Goal: Use online tool/utility: Utilize a website feature to perform a specific function

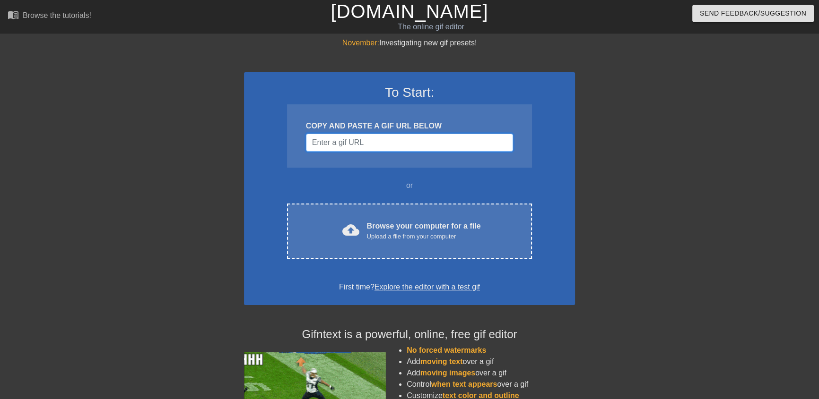
click at [368, 144] on input "Username" at bounding box center [409, 143] width 207 height 18
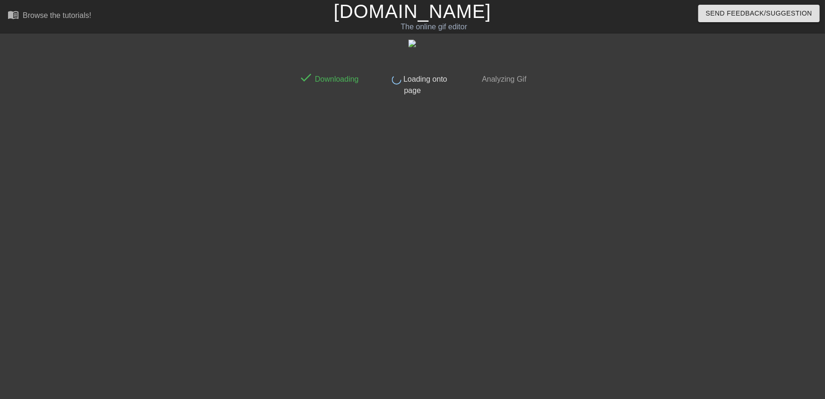
click at [404, 108] on div "done Downloading done Loading onto page done Analyzing Gif" at bounding box center [412, 179] width 237 height 284
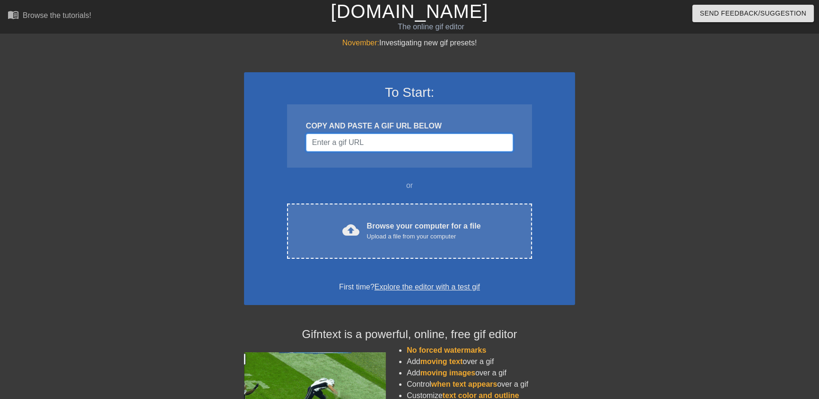
click at [391, 147] on input "Username" at bounding box center [409, 143] width 207 height 18
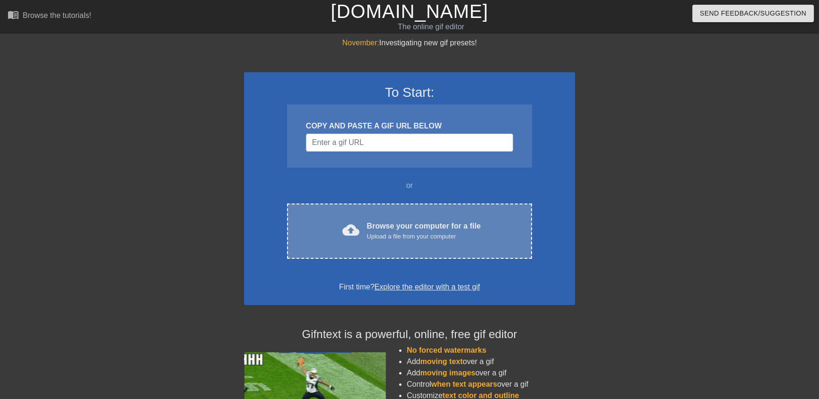
click at [408, 221] on div "Browse your computer for a file Upload a file from your computer" at bounding box center [424, 231] width 114 height 21
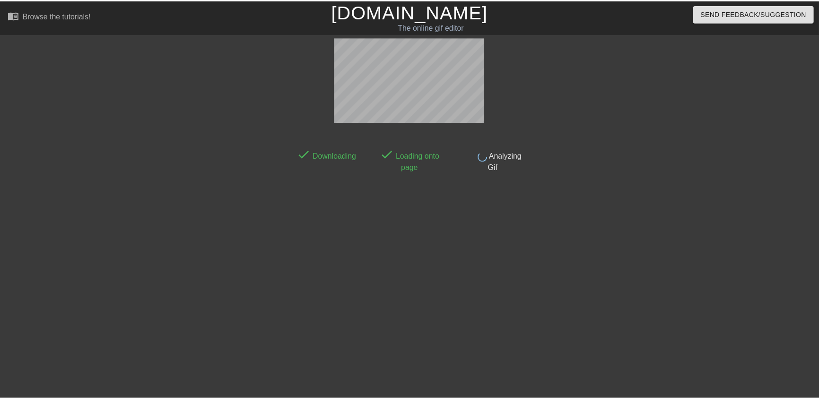
scroll to position [23, 0]
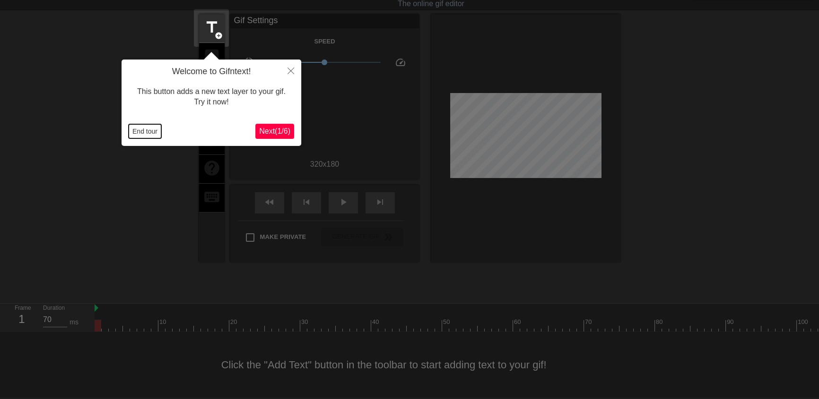
click at [147, 130] on button "End tour" at bounding box center [145, 131] width 33 height 14
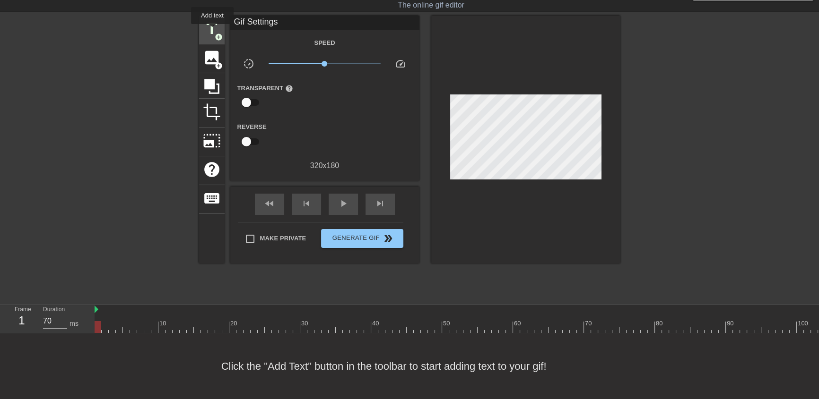
click at [212, 31] on span "title" at bounding box center [212, 29] width 18 height 18
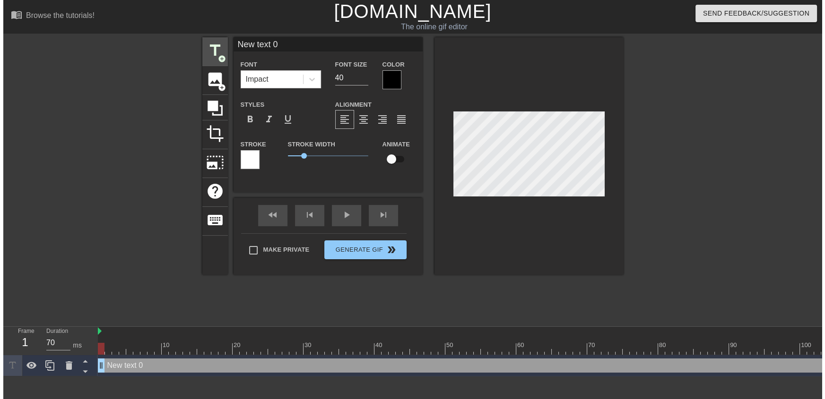
scroll to position [0, 0]
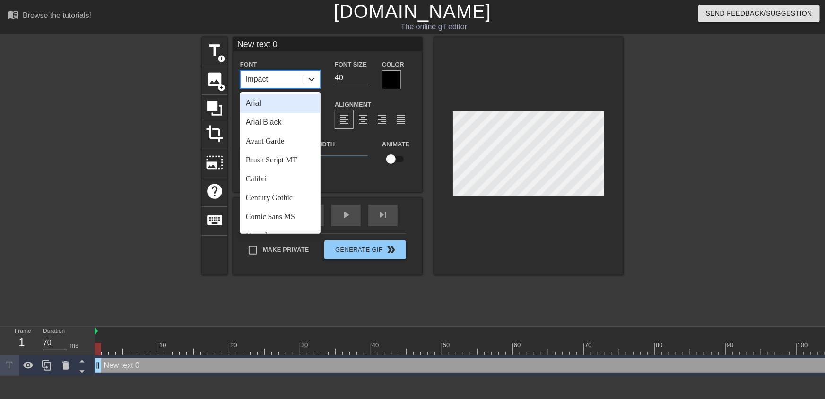
click at [312, 81] on icon at bounding box center [311, 79] width 9 height 9
click at [282, 121] on div "Arial Black" at bounding box center [280, 122] width 80 height 19
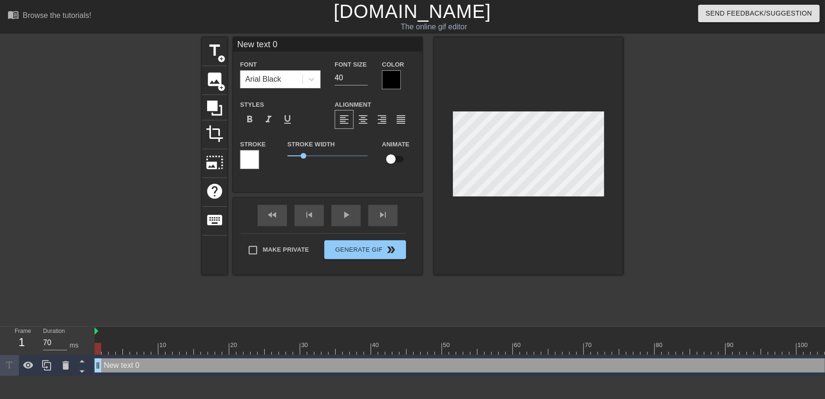
scroll to position [1, 2]
type input "P"
type textarea "P"
type input "Ph"
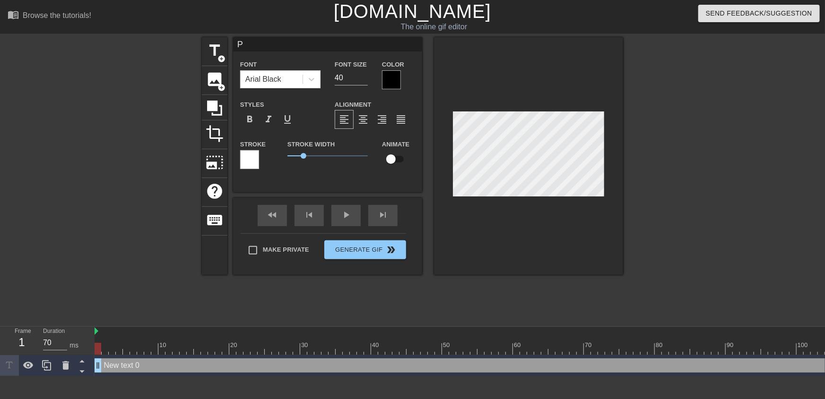
type textarea "Ph"
type input "Pho"
type textarea "Pho"
type input "Phoe"
type textarea "Phoe"
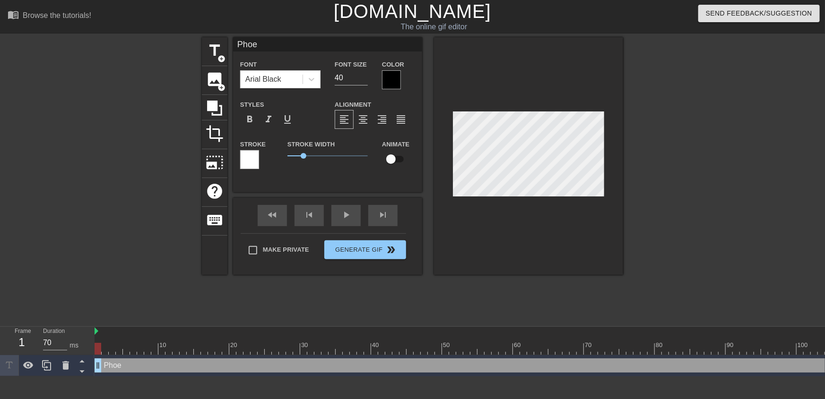
type input "Phoen"
type textarea "Phoen"
type input "Phoeni"
type textarea "Phoeni"
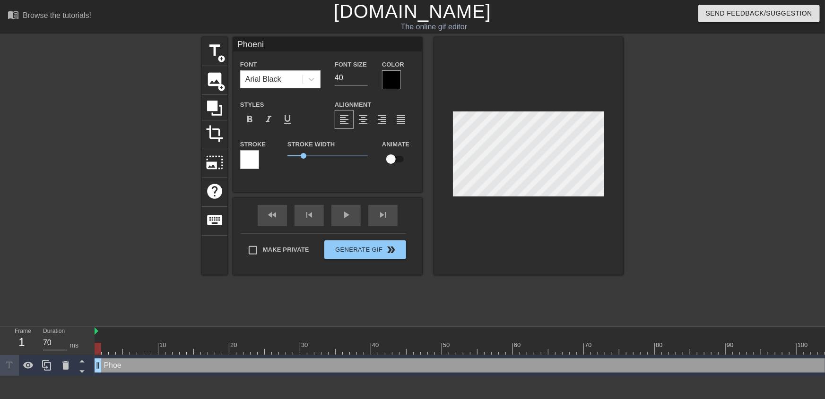
type input "Phoenix"
type textarea "Phoenix"
click at [394, 84] on div at bounding box center [391, 79] width 19 height 19
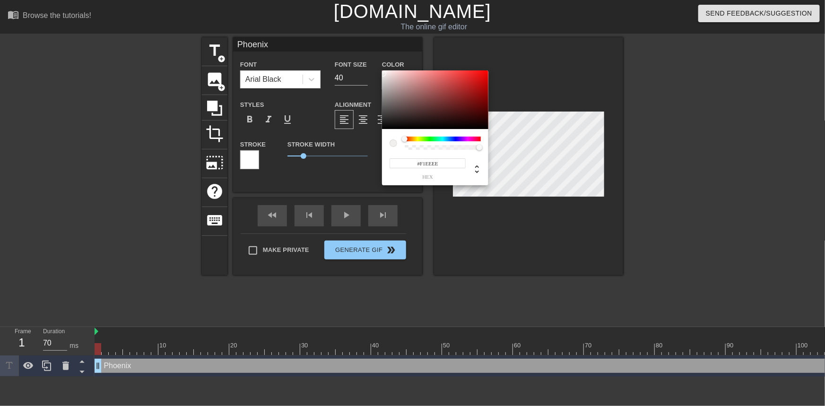
type input "#FFFFFF"
drag, startPoint x: 384, startPoint y: 76, endPoint x: 378, endPoint y: 69, distance: 8.7
click at [378, 69] on div "#FFFFFF hex" at bounding box center [412, 203] width 825 height 406
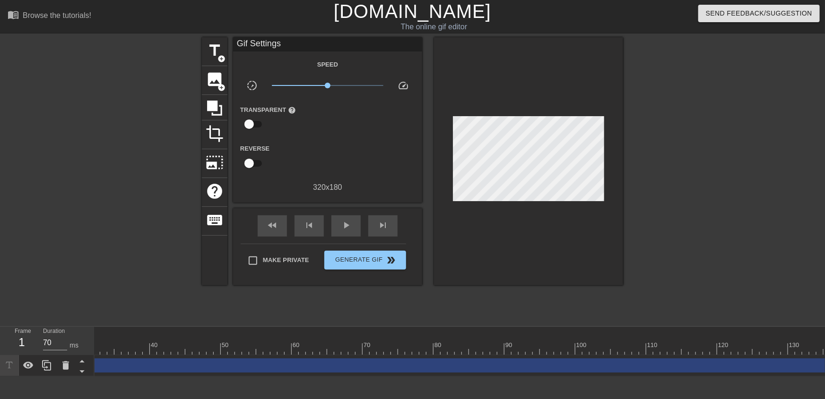
scroll to position [0, 342]
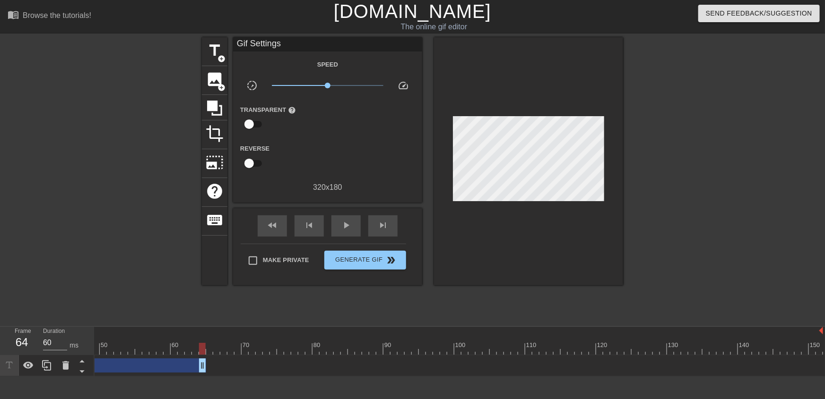
drag, startPoint x: 820, startPoint y: 369, endPoint x: 175, endPoint y: 365, distance: 644.3
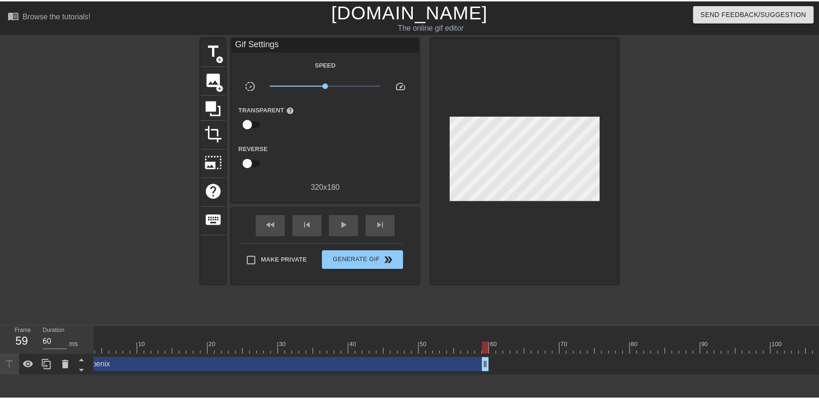
scroll to position [0, 0]
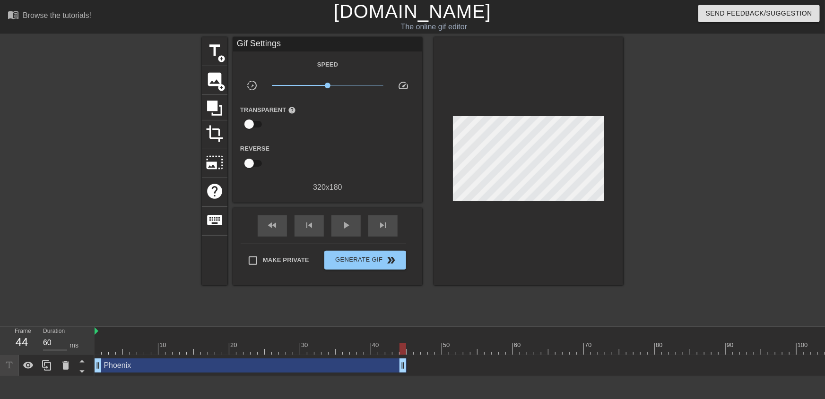
type input "70"
drag, startPoint x: 511, startPoint y: 368, endPoint x: 397, endPoint y: 359, distance: 114.3
click at [350, 367] on div "Phoenix drag_handle drag_handle" at bounding box center [247, 366] width 305 height 14
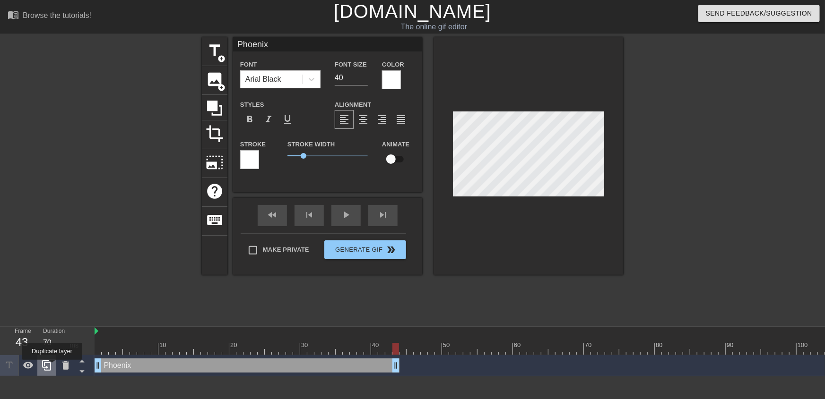
click at [52, 367] on icon at bounding box center [46, 365] width 11 height 11
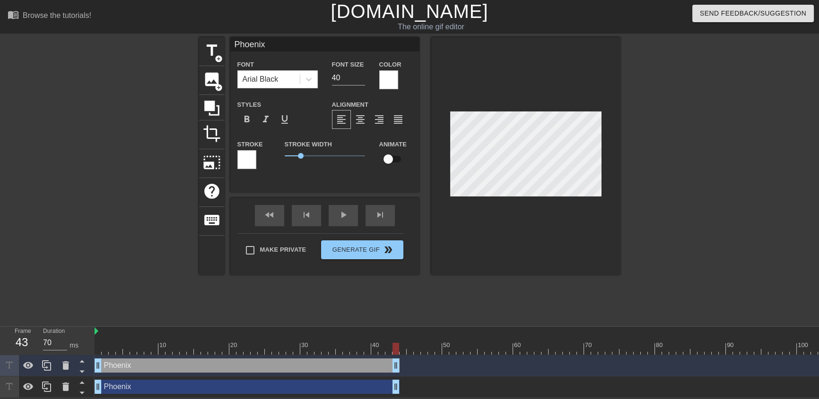
click at [262, 366] on div "Phoenix drag_handle drag_handle" at bounding box center [247, 366] width 305 height 14
type input "P"
type textarea "P"
type input "Pi"
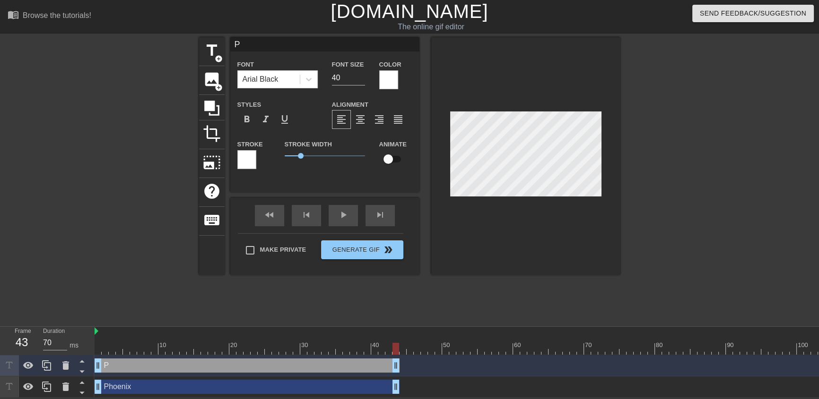
type textarea "Pi"
type input "Pir"
type textarea "Pir"
type input "Pira"
type textarea "Pira"
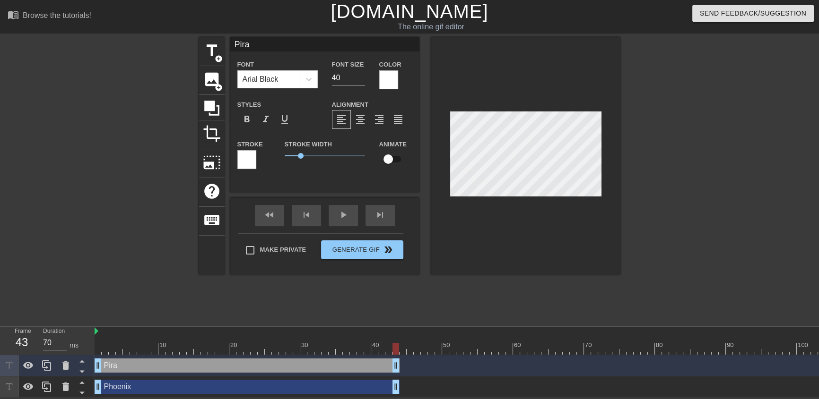
type input "Pirat"
type textarea "Pirat"
type input "Pirate"
type textarea "Pirate"
type input "Pirates"
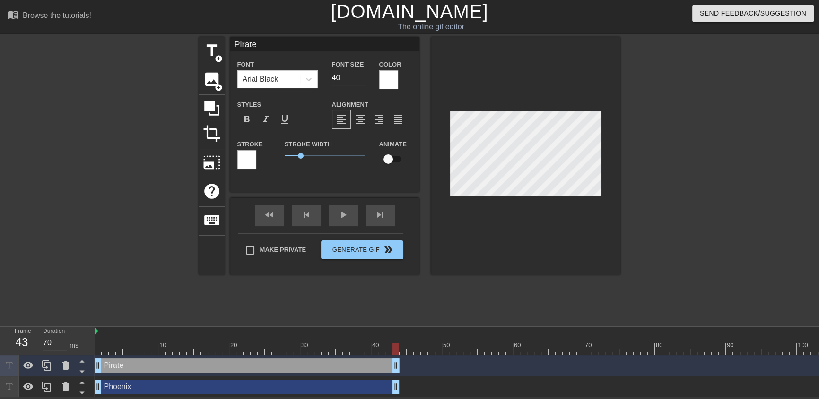
type textarea "Pirates"
type input "Pirates"
type textarea "Pirates"
type input "Pirates a"
type textarea "Pirates a"
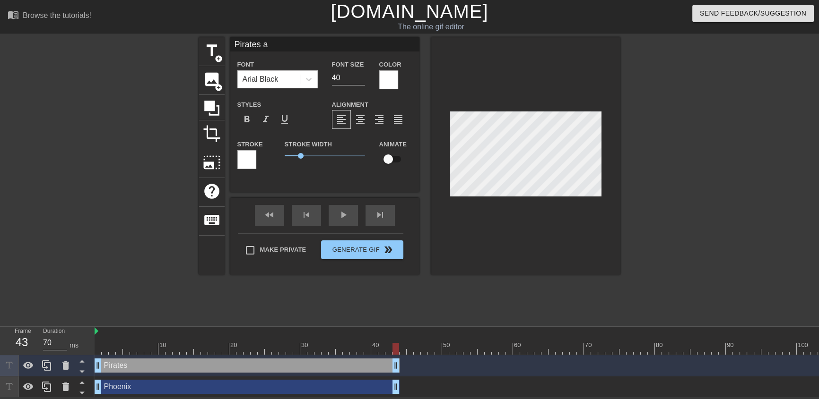
type input "Pirates ar"
type textarea "Pirates ar"
type input "Pirates are"
type textarea "Pirates are"
type input "Pirates are"
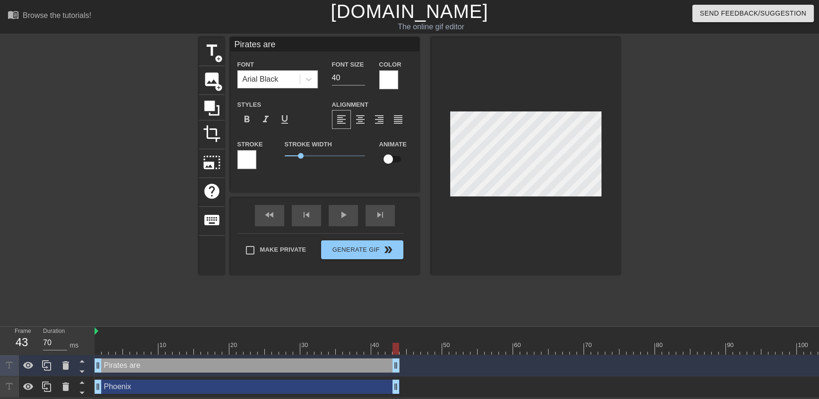
type textarea "Pirates are"
type input "Pirates are b"
type textarea "Pirates are b"
type input "Pirates are be"
type textarea "Pirates are be"
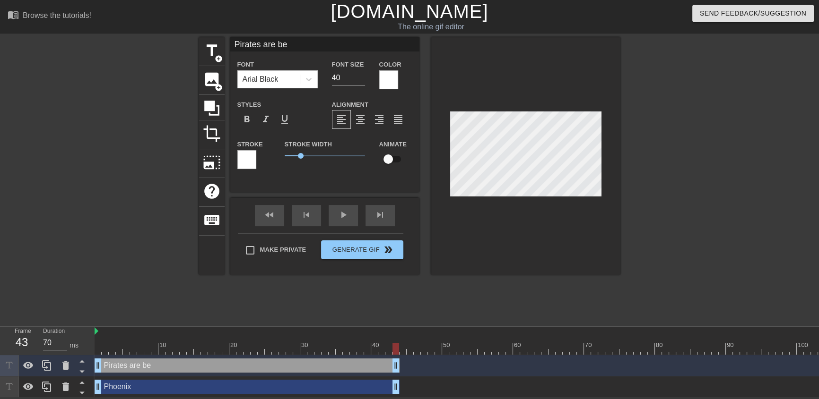
type input "Pirates are bet"
type textarea "Pirates are bet"
type input "Pirates are bett"
type textarea "Pirates are bett"
type input "Pirates are [PERSON_NAME]"
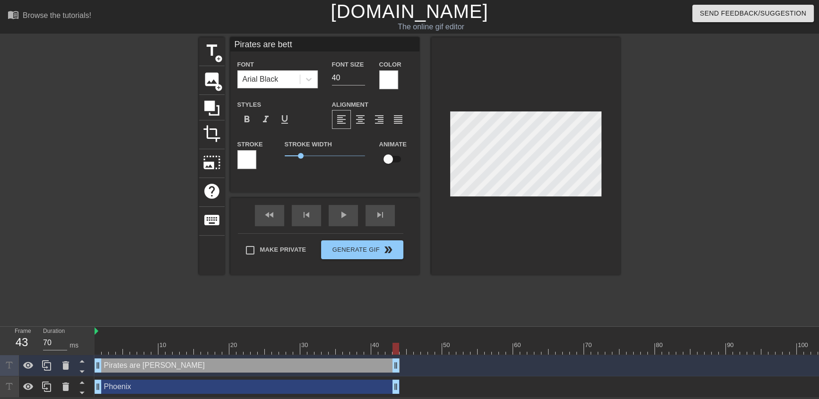
type textarea "Pirates are [PERSON_NAME]"
type input "Pirates are better"
type textarea "Pirates are better"
type input "Pirates are better"
type textarea "Pirates are better"
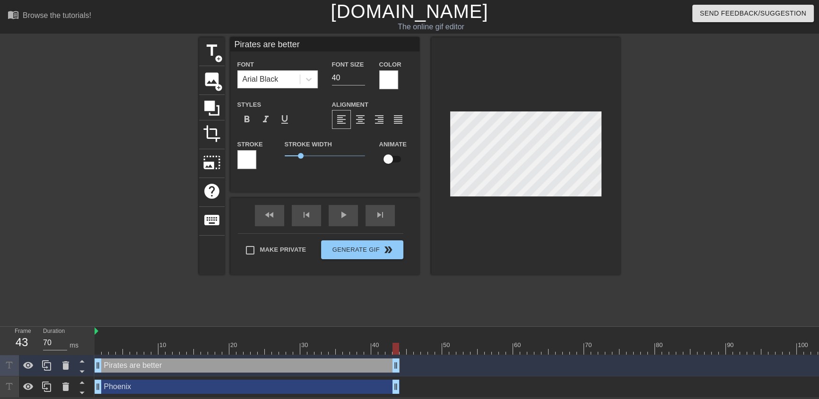
type input "Pirates are better t"
type textarea "Pirates are better t"
type input "Pirates are better th"
type textarea "Pirates are better th"
type input "Pirates are better tha"
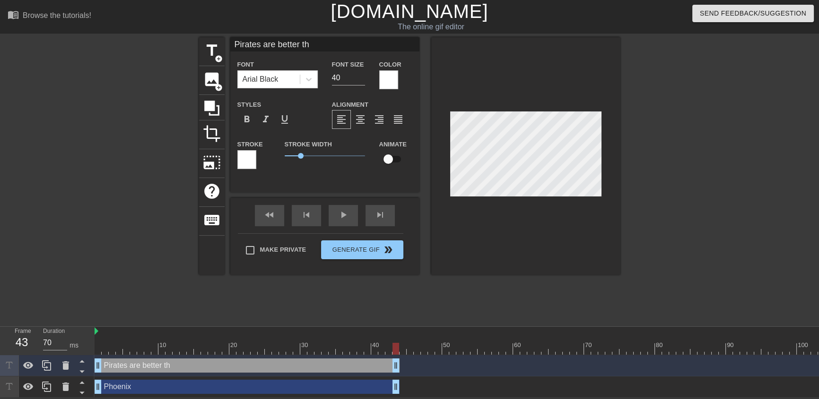
type textarea "Pirates are better tha"
type input "Pirates are better than"
type textarea "Pirates are better than"
type input "Pirates are better than"
type textarea "Pirates are better than"
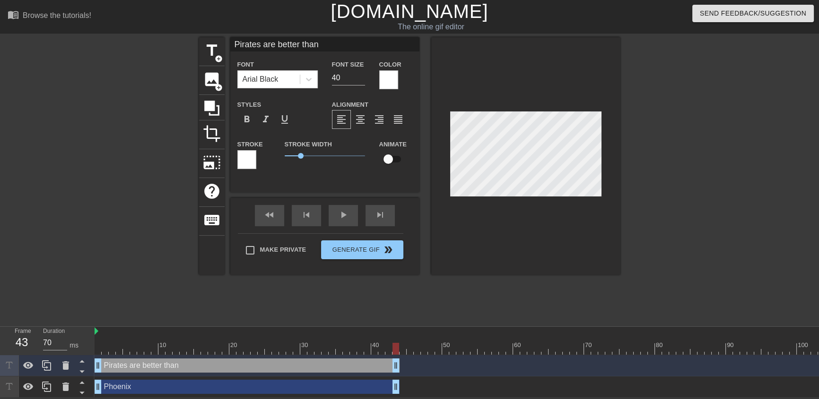
type input "Pirates are better than F"
type textarea "Pirates are better than F"
type input "Pirates are better than Fr"
type textarea "Pirates are better than Fr"
type input "Pirates are better than Fra"
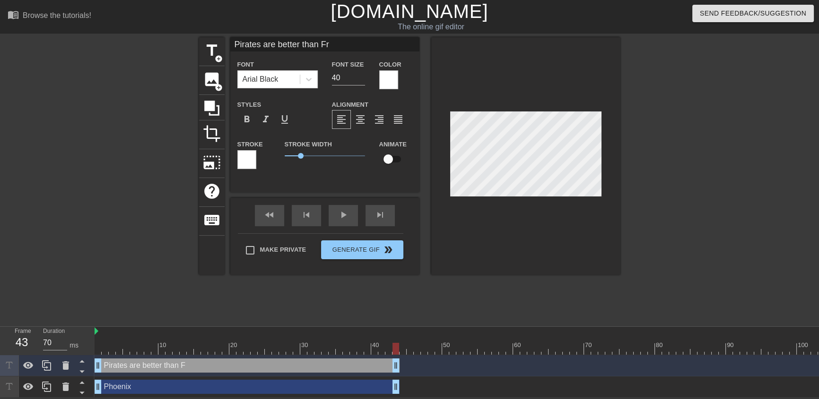
type textarea "Pirates are better than Fra"
type input "Pirates are better than Fr"
type textarea "Pirates are better than Fr"
type input "Pirates are better than F"
type textarea "Pirates are better than F"
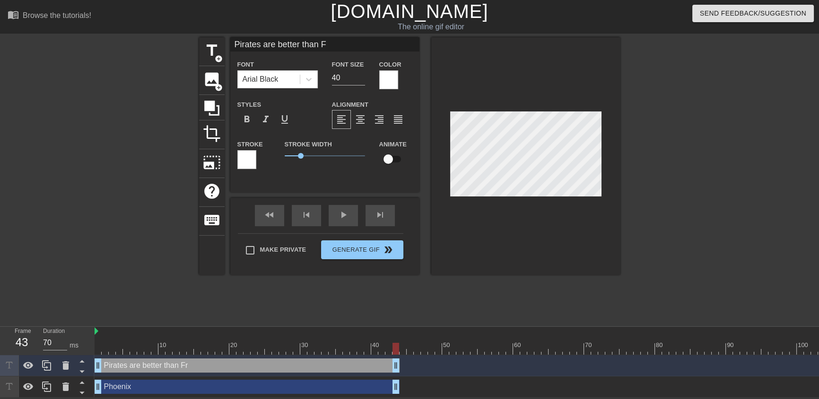
type input "Pirates are better than"
type textarea "Pirates are better than"
type input "Pirates are better than"
type textarea "Pirates are better than"
type input "Pirates are better tha"
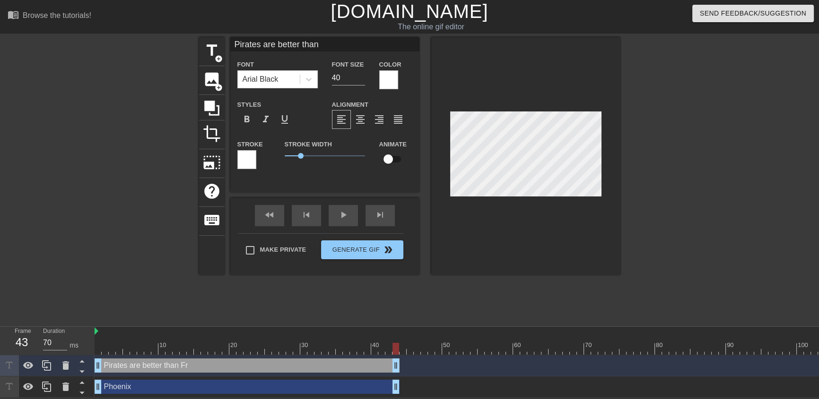
type textarea "Pirates are better tha"
type input "Pirates are better th"
type textarea "Pirates are better th"
type input "Pirates are better t"
type textarea "Pirates are better t"
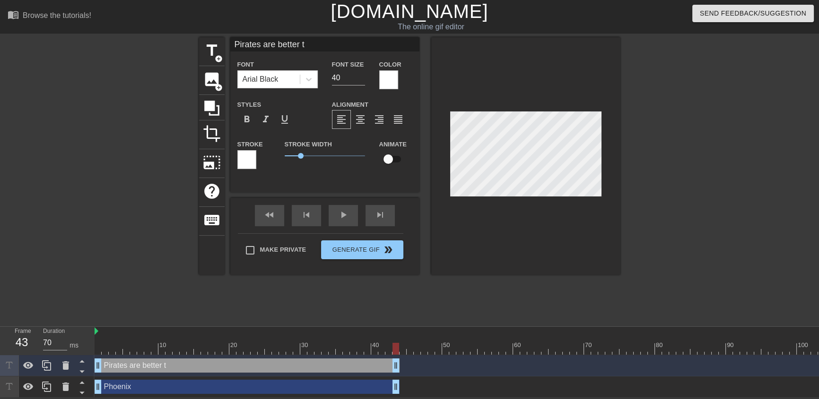
type input "Pirates are better"
type textarea "Pirates are better"
type input "Pirates are better"
type textarea "Pirates are better"
type input "Pirates are [PERSON_NAME]"
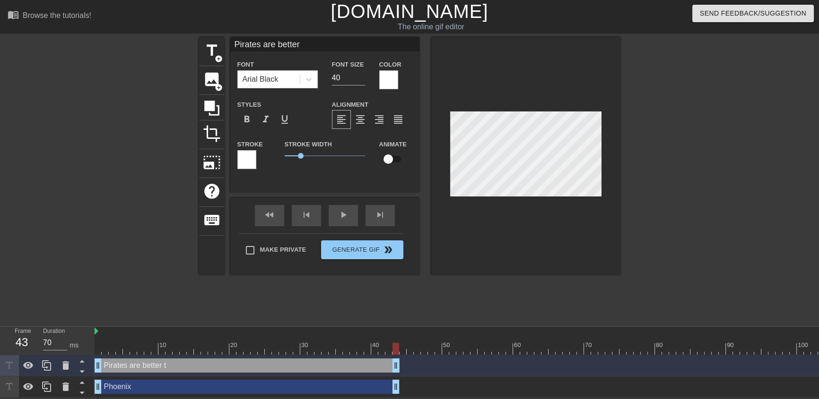
type textarea "Pirates are [PERSON_NAME]"
type input "Pirates are bett"
type textarea "Pirates are bett"
type input "Pirates are bet"
type textarea "Pirates are bet"
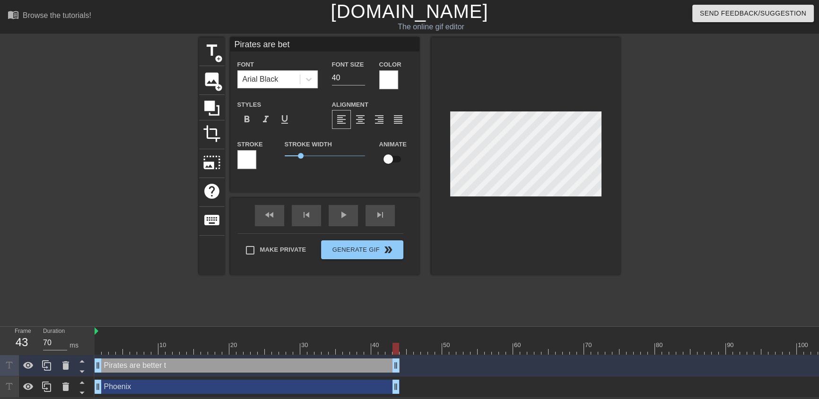
type input "Pirates are be"
type textarea "Pirates are be"
type input "Pirates are b"
type textarea "Pirates are b"
type input "Pirates are"
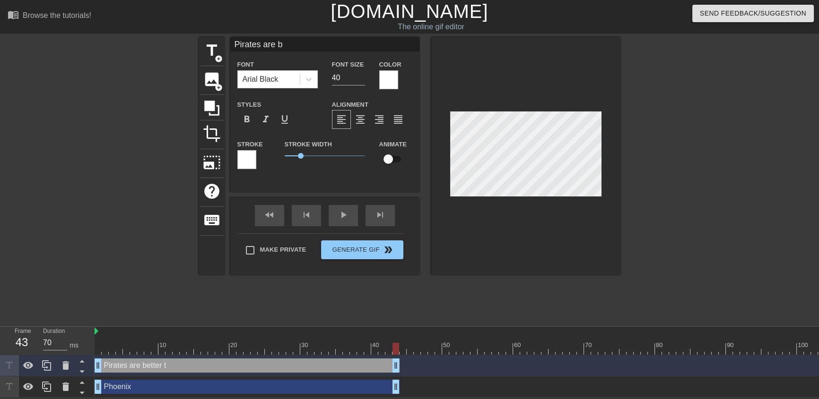
type textarea "Pirates are"
type input "Pirates are"
type textarea "Pirates are"
type input "Pirates ar"
type textarea "Pirates ar"
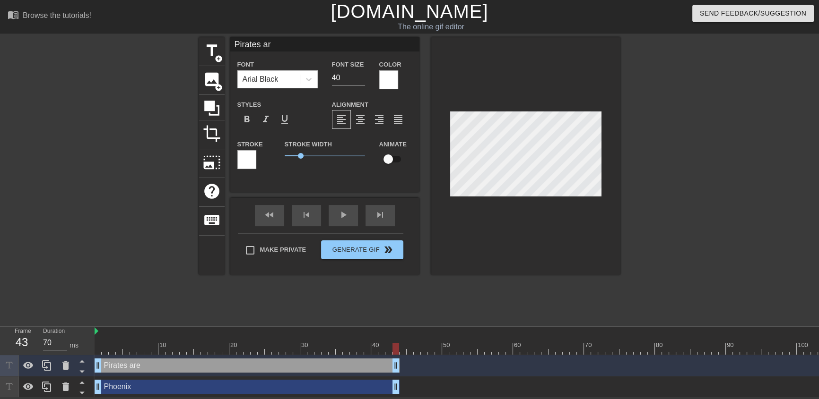
type input "Pirates a"
type textarea "Pirates a"
type input "Pirates"
type textarea "Pirates"
type input "Pirates a"
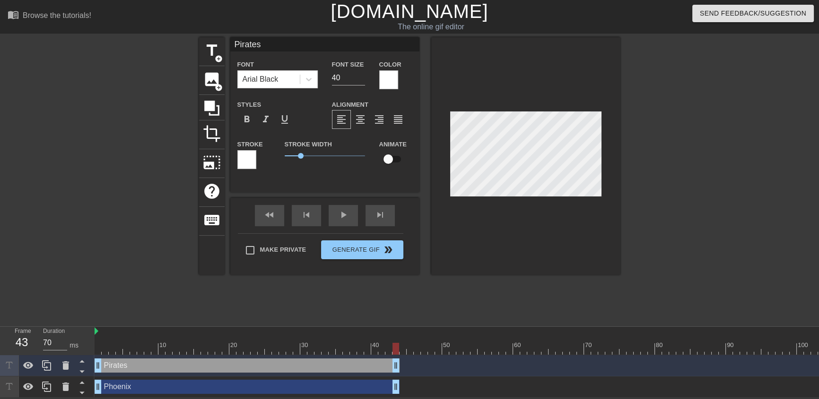
type textarea "Pirates a"
type input "Pirates ar"
type textarea "Pirates ar"
type input "Pirates are"
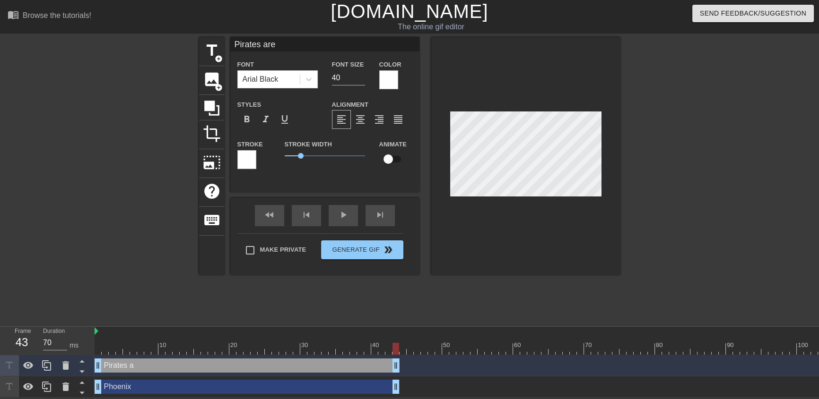
type textarea "Pirates are"
type input "Pirates are b"
type textarea "Pirates are b"
type input "Pirates are be"
type textarea "Pirates are be"
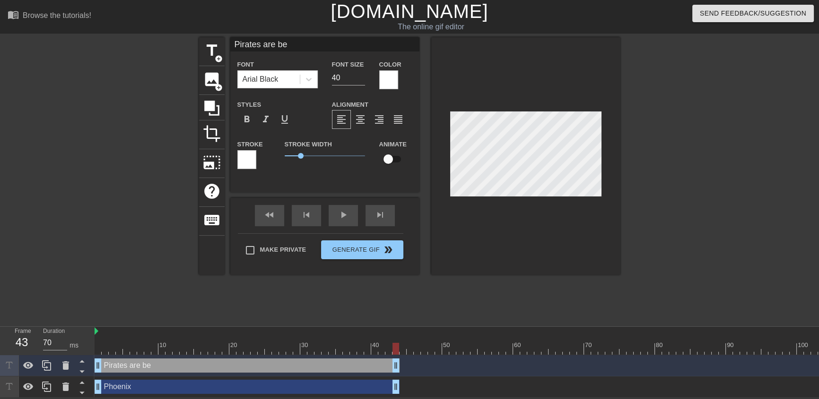
type input "Pirates are bea"
type textarea "Pirates are bea"
type input "Pirates are beat"
type textarea "Pirates are beat"
type input "Pirates are beati"
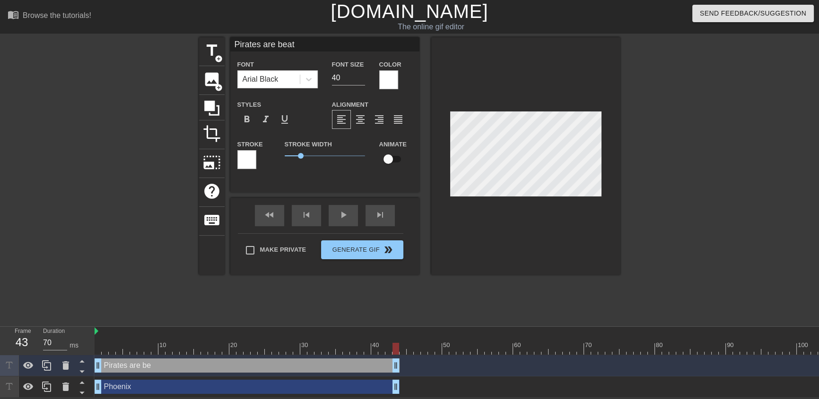
type textarea "Pirates are beati"
type input "Pirates are beatin"
type textarea "Pirates are beatin"
type input "Pirates are beating"
type textarea "Pirates are beating"
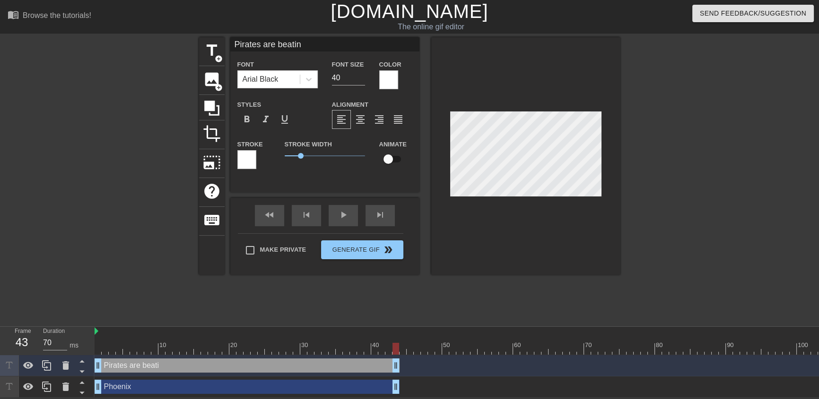
scroll to position [1, 4]
type input "Pirates are beating"
type textarea "Pirates are beating"
type input "Pirates are beating F"
type textarea "Pirates are beating F"
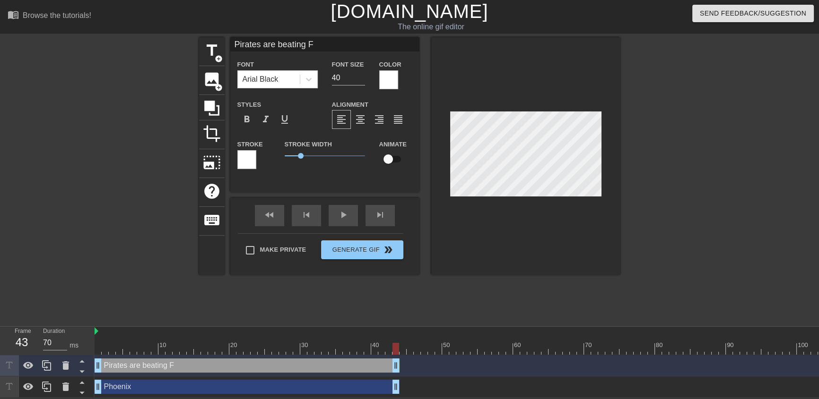
type input "Pirates are beating Fr"
type textarea "Pirates are beating Fr"
type input "Pirates are beating [PERSON_NAME]"
type textarea "Pirates are beating [PERSON_NAME]"
type input "Pirates are beating [PERSON_NAME]"
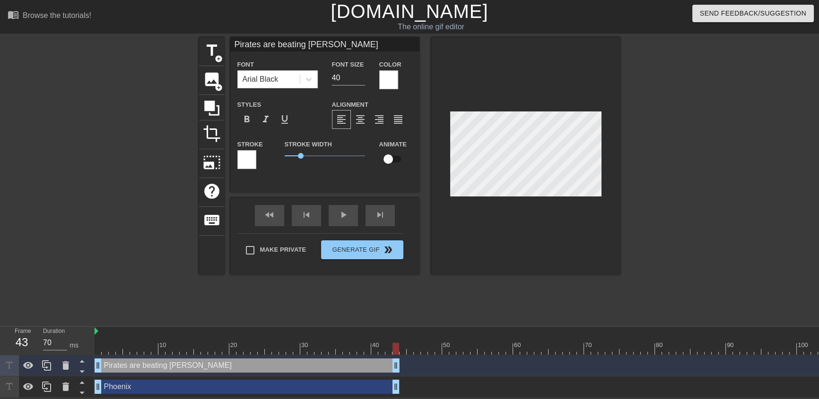
type textarea "Pirates are beating [PERSON_NAME]"
type input "Pirates are beating Franc"
type textarea "Pirates are beating Franc"
type input "Pirates are beating France"
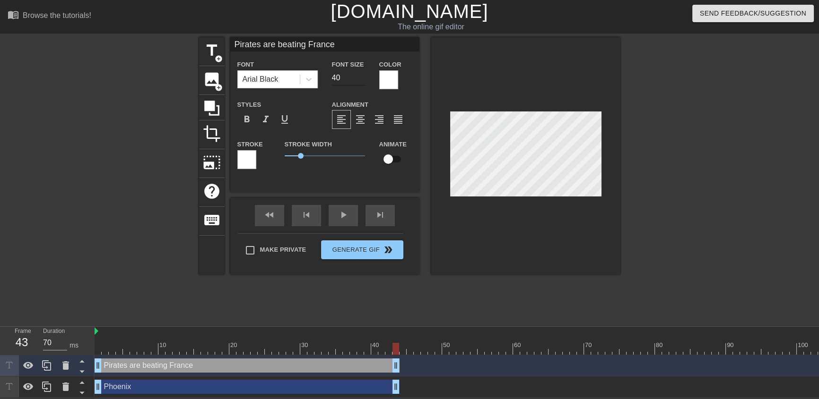
type textarea "Pirates are beating France"
drag, startPoint x: 345, startPoint y: 77, endPoint x: 345, endPoint y: 85, distance: 8.0
click at [328, 79] on div "Font Size 40" at bounding box center [348, 74] width 47 height 31
type input "25"
click at [314, 79] on div at bounding box center [308, 79] width 17 height 17
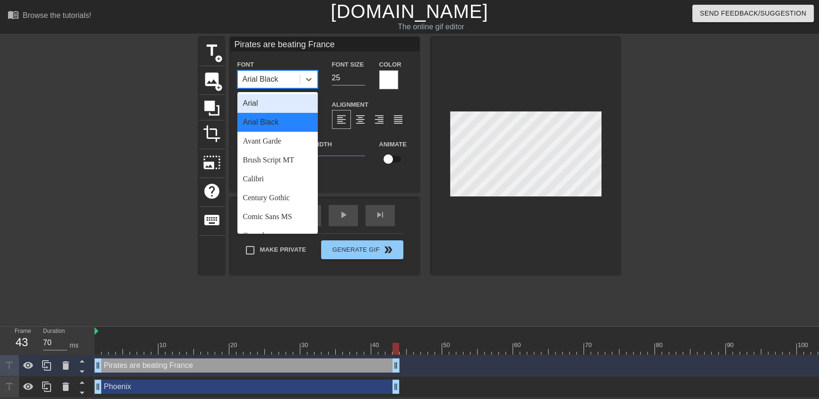
click at [294, 99] on div "Arial" at bounding box center [277, 103] width 80 height 19
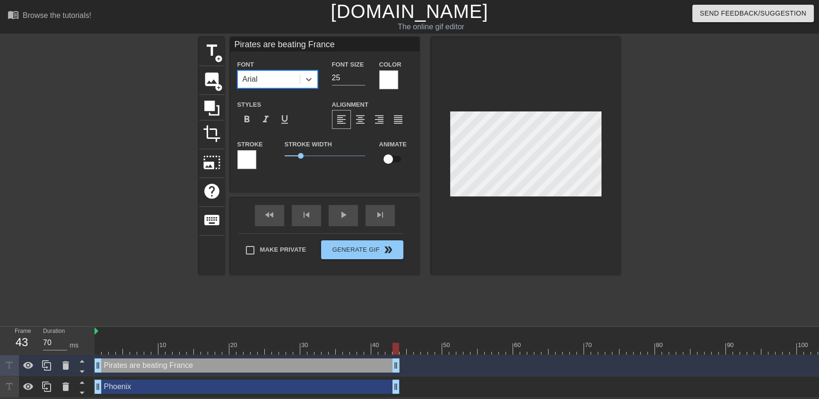
scroll to position [1, 4]
click at [384, 77] on div at bounding box center [388, 79] width 19 height 19
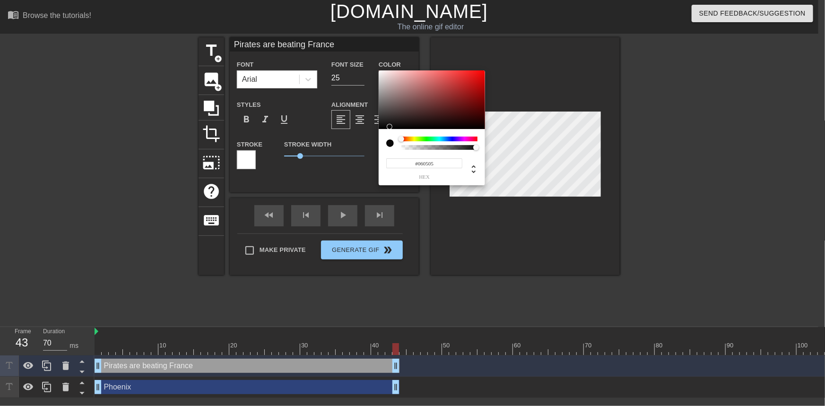
drag, startPoint x: 392, startPoint y: 118, endPoint x: 387, endPoint y: 128, distance: 11.2
click at [387, 128] on div at bounding box center [432, 99] width 106 height 59
type input "#000000"
drag, startPoint x: 408, startPoint y: 123, endPoint x: 409, endPoint y: 131, distance: 8.1
click at [409, 131] on div "#000000 hex" at bounding box center [432, 127] width 106 height 115
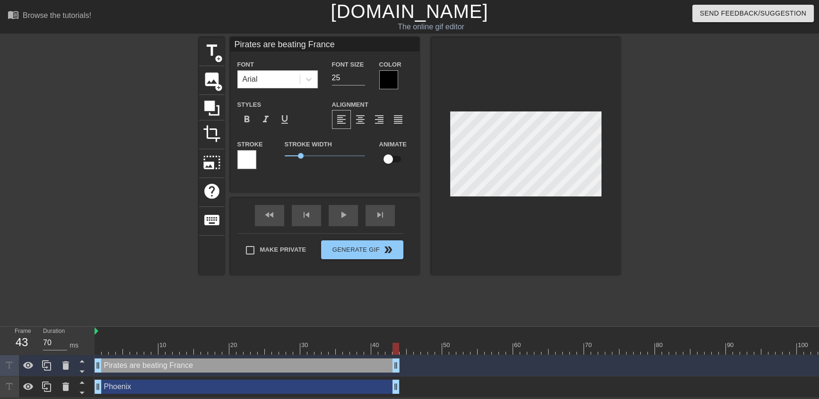
scroll to position [1, 1]
click at [387, 80] on div at bounding box center [388, 79] width 19 height 19
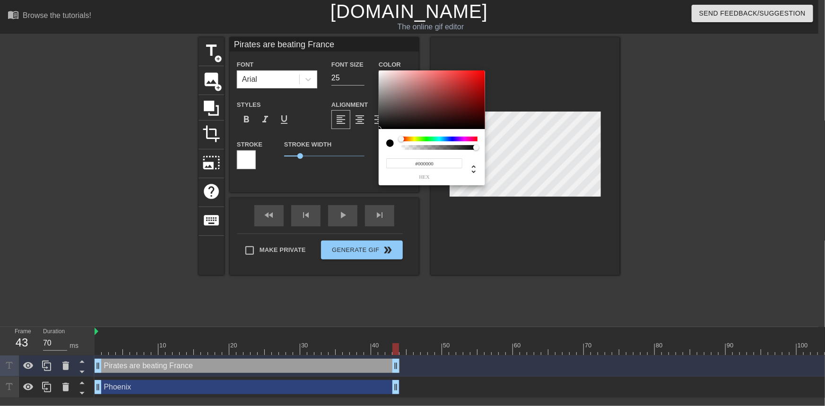
type input "0"
type input "1"
drag, startPoint x: 403, startPoint y: 148, endPoint x: 512, endPoint y: 153, distance: 108.8
click at [512, 153] on div "0 r 0 g 0 b 1 a" at bounding box center [412, 203] width 825 height 406
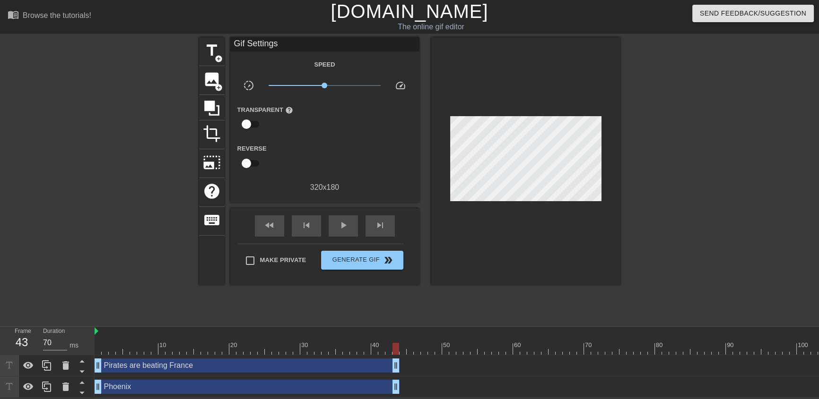
click at [511, 208] on div at bounding box center [525, 161] width 189 height 248
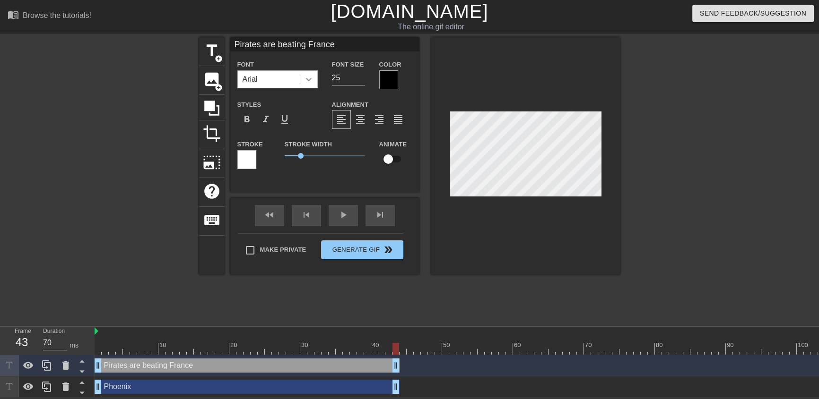
click at [314, 84] on div at bounding box center [308, 79] width 17 height 17
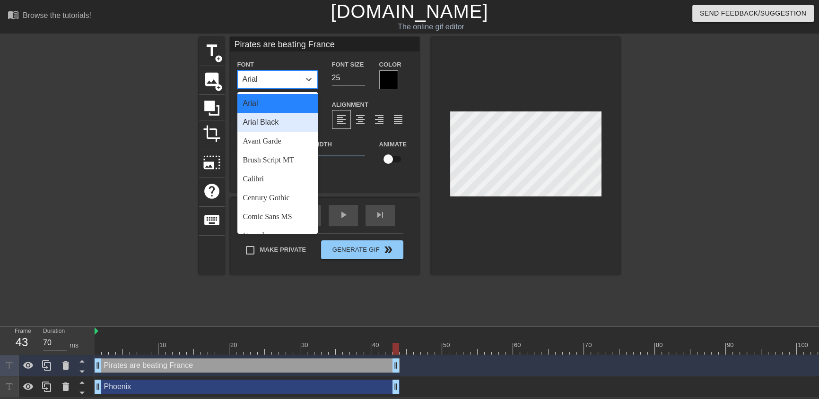
click at [293, 123] on div "Arial Black" at bounding box center [277, 122] width 80 height 19
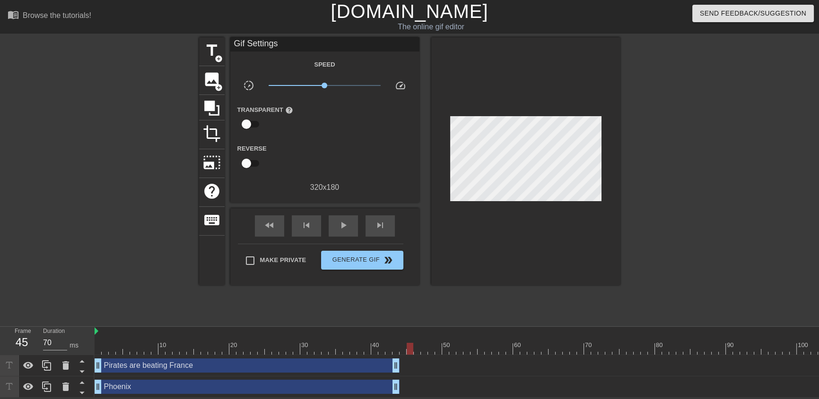
type input "60"
drag, startPoint x: 392, startPoint y: 350, endPoint x: 401, endPoint y: 354, distance: 9.9
click at [401, 354] on div at bounding box center [402, 349] width 7 height 12
click at [215, 56] on span "add_circle" at bounding box center [219, 59] width 8 height 8
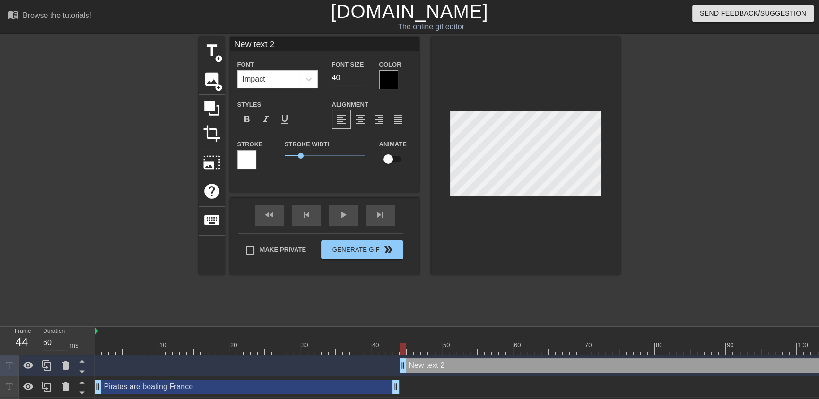
type input "R"
type textarea "R"
type input "Re"
type textarea "Re"
type input "Rec"
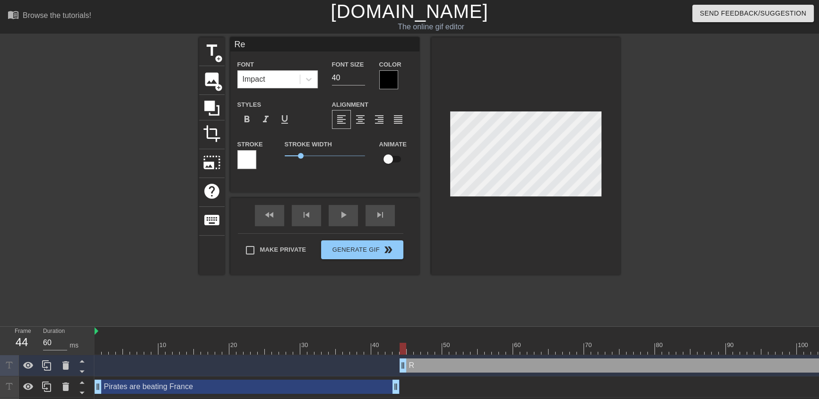
type textarea "Rec"
type input "Reco"
type textarea "Reco"
type input "Recor"
type textarea "Recor"
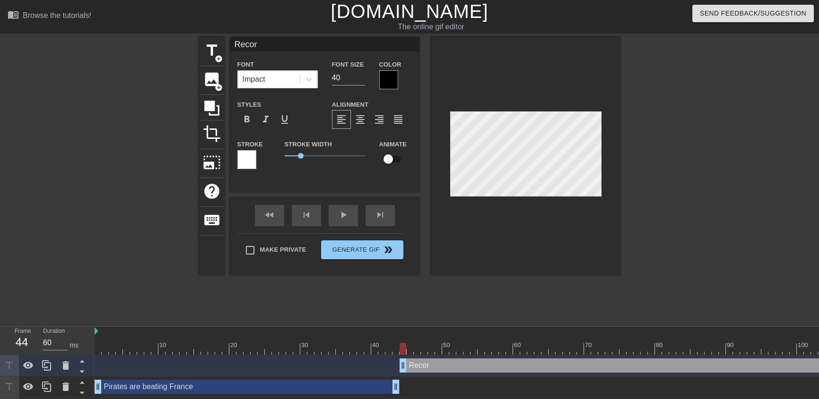
type input "Record"
type textarea "Record"
type input "Record"
type textarea "Record"
type input "Record k"
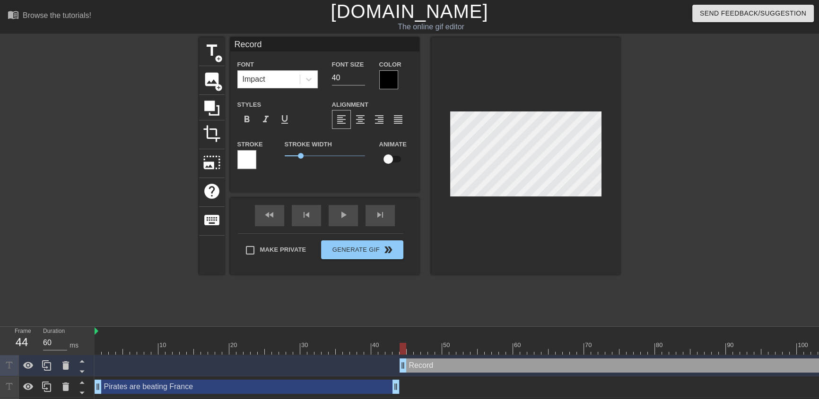
type textarea "Record k"
type input "Record ke"
type textarea "Record ke"
type input "Record kee"
type textarea "Record kee"
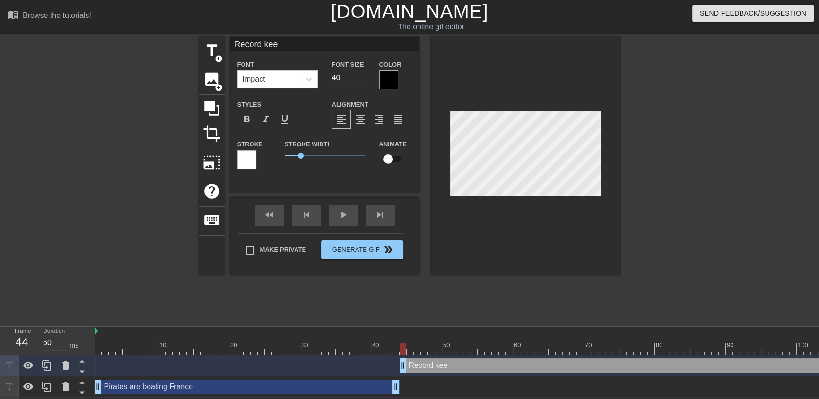
type input "Record keep"
type textarea "Record keep"
type input "Record keepe"
type textarea "Record keepe"
type input "Record keeper"
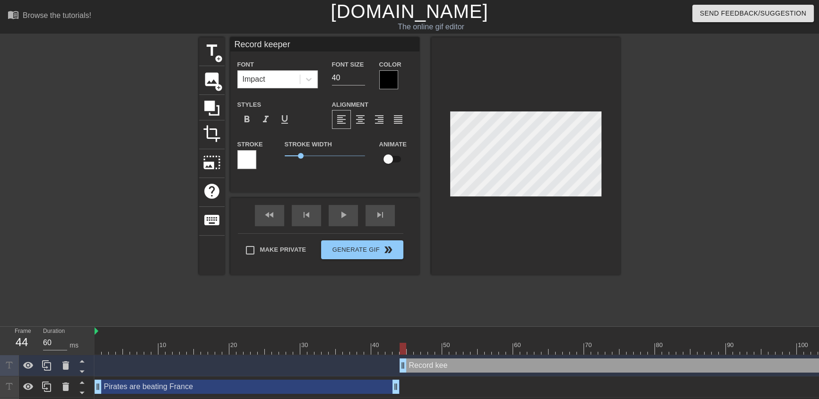
type textarea "Record keeper"
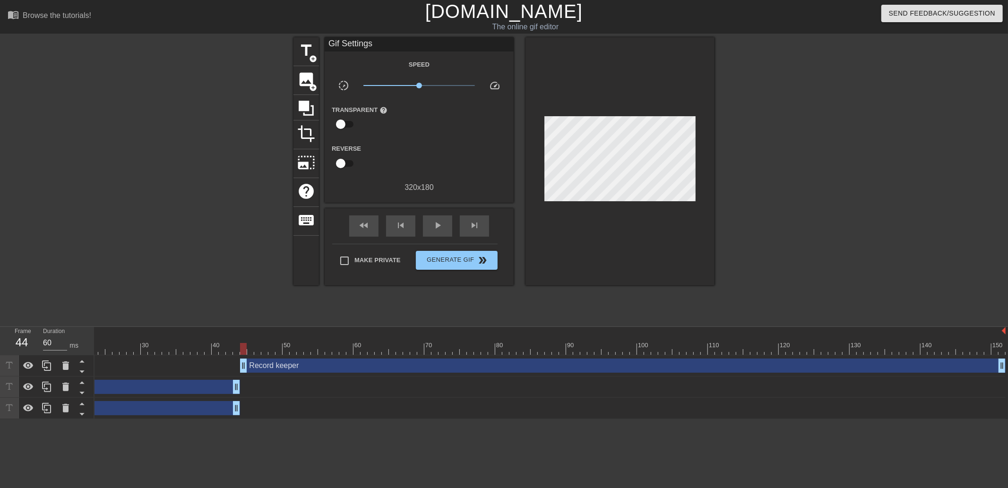
scroll to position [0, 159]
type input "70"
drag, startPoint x: 1000, startPoint y: 365, endPoint x: 801, endPoint y: 382, distance: 199.7
click at [801, 382] on div "Record keeper drag_handle drag_handle Pirates are beating France drag_handle dr…" at bounding box center [393, 387] width 914 height 64
click at [607, 368] on div "Record keeper drag_handle drag_handle" at bounding box center [524, 366] width 567 height 14
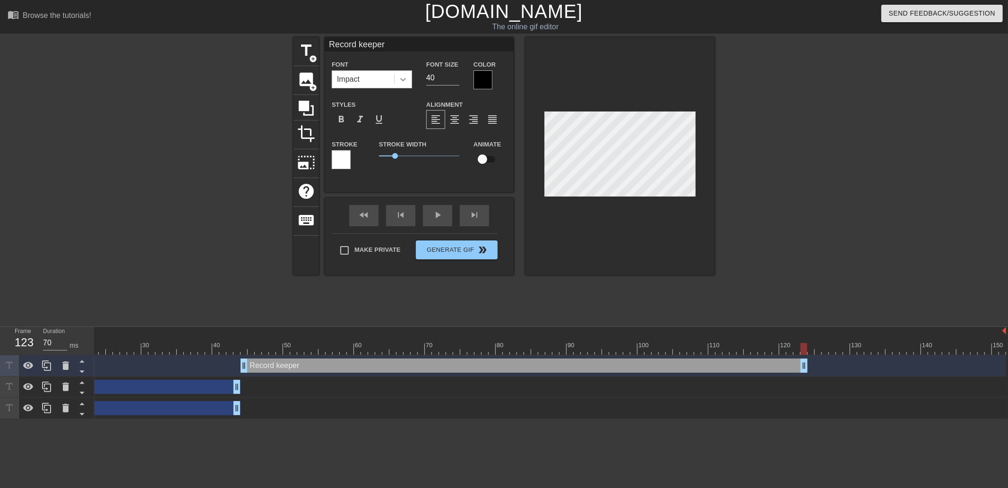
click at [402, 77] on icon at bounding box center [402, 79] width 9 height 9
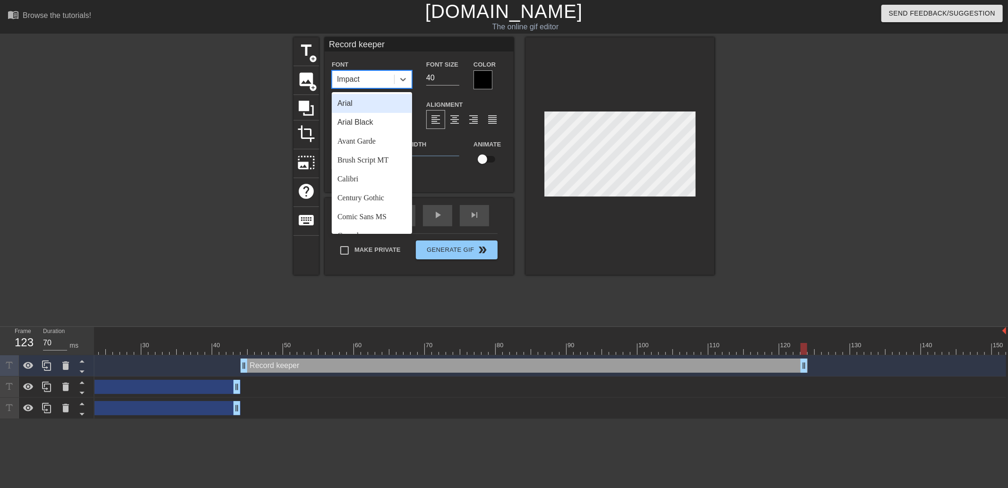
click at [380, 107] on div "Arial" at bounding box center [372, 103] width 80 height 19
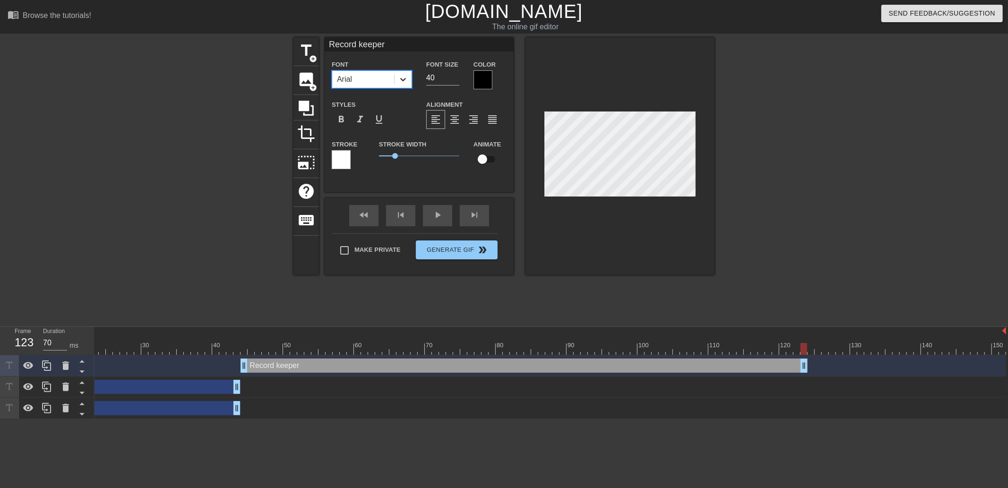
click at [404, 79] on icon at bounding box center [403, 79] width 6 height 3
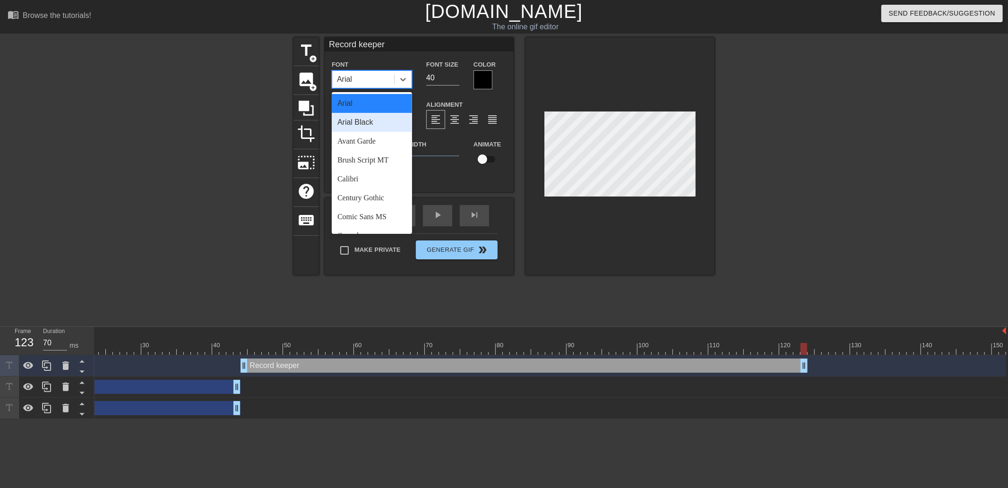
click at [379, 121] on div "Arial Black" at bounding box center [372, 122] width 80 height 19
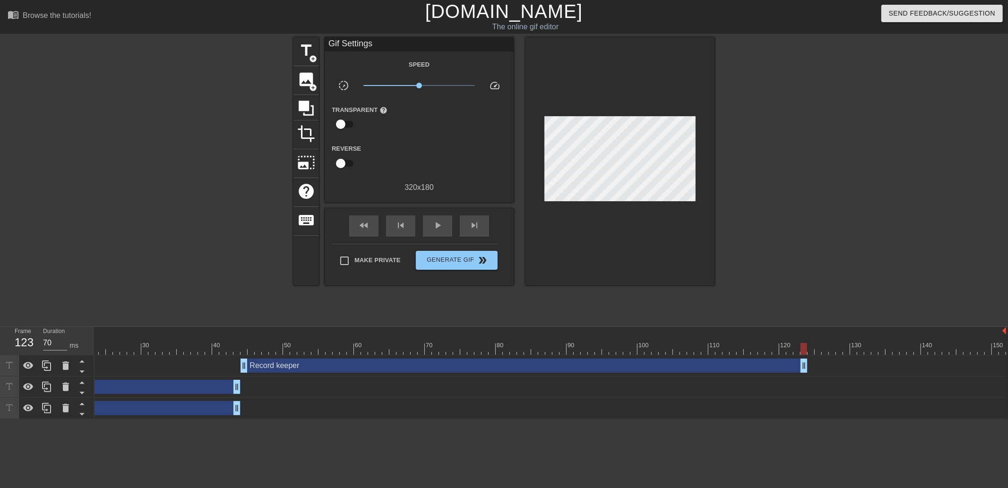
click at [715, 364] on div "Record keeper drag_handle drag_handle" at bounding box center [524, 366] width 567 height 14
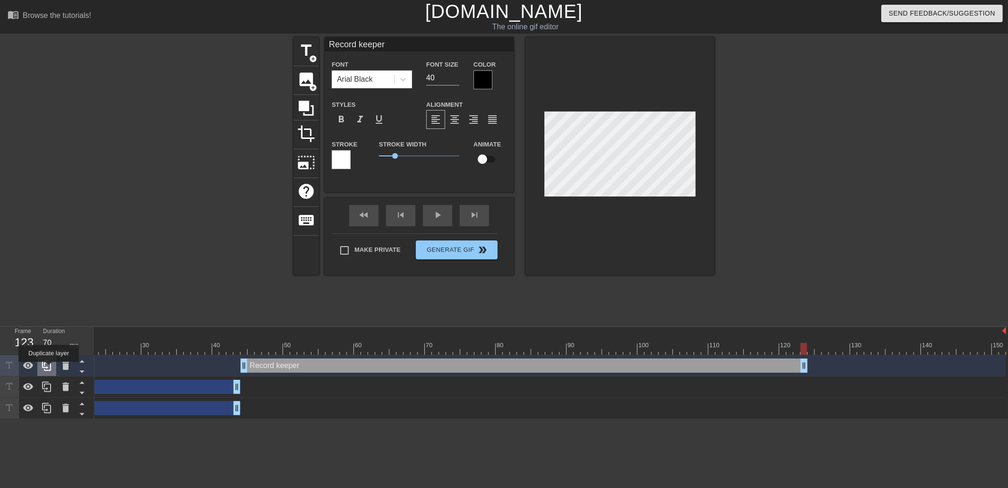
click at [49, 369] on icon at bounding box center [46, 365] width 11 height 11
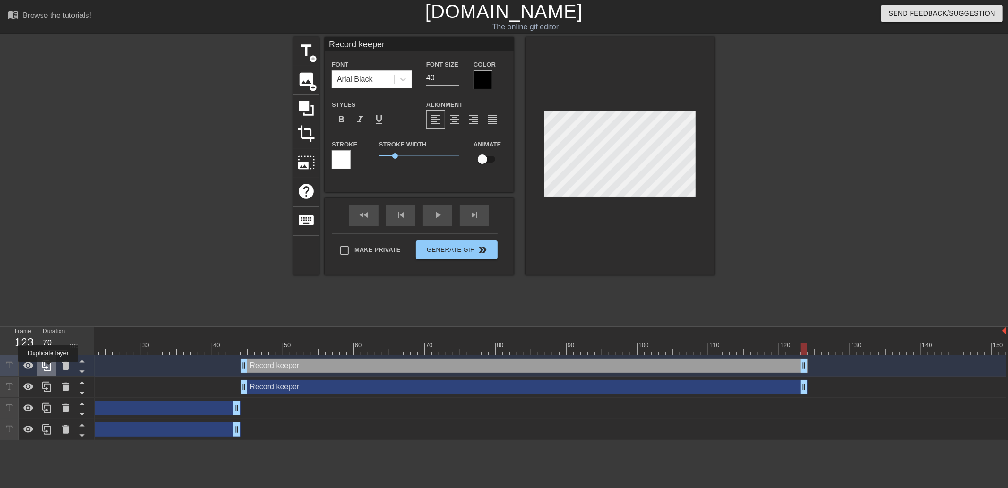
click at [48, 369] on icon at bounding box center [46, 365] width 11 height 11
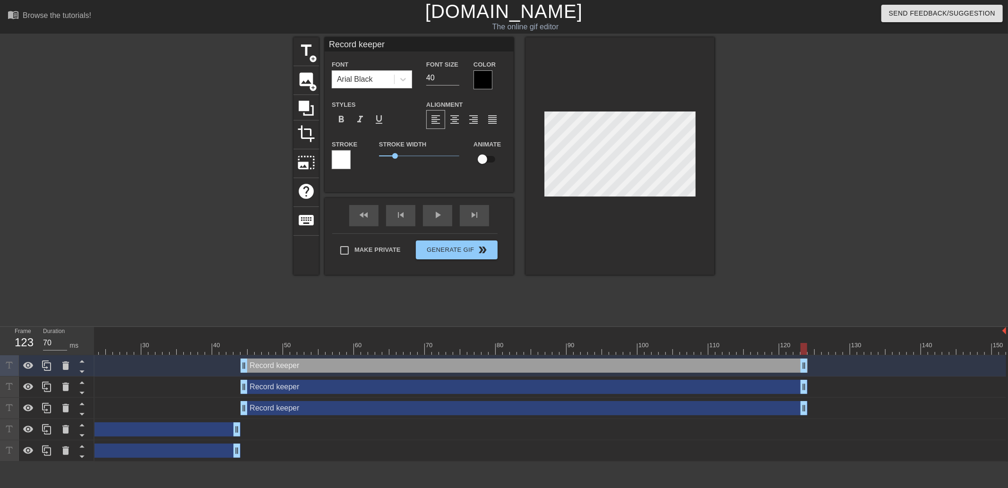
click at [554, 389] on div "Record keeper drag_handle drag_handle" at bounding box center [524, 387] width 567 height 14
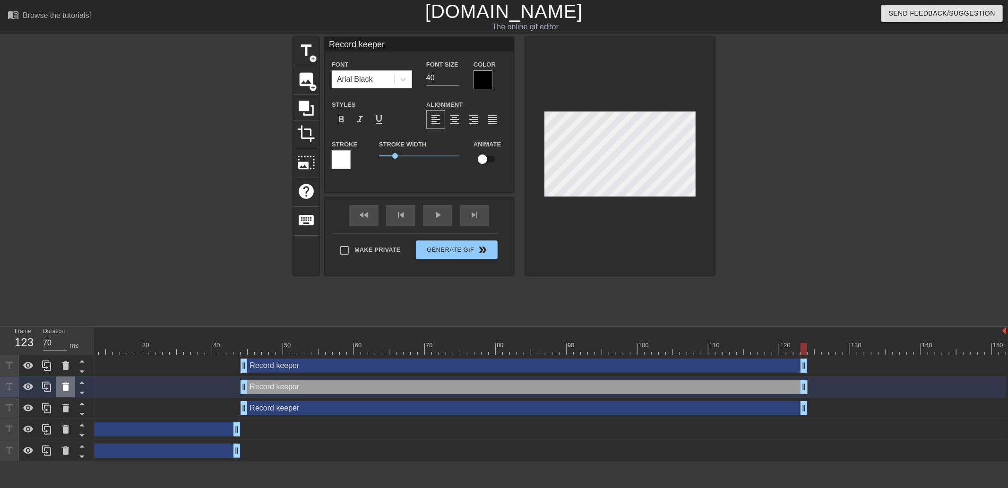
click at [59, 383] on div at bounding box center [65, 387] width 19 height 21
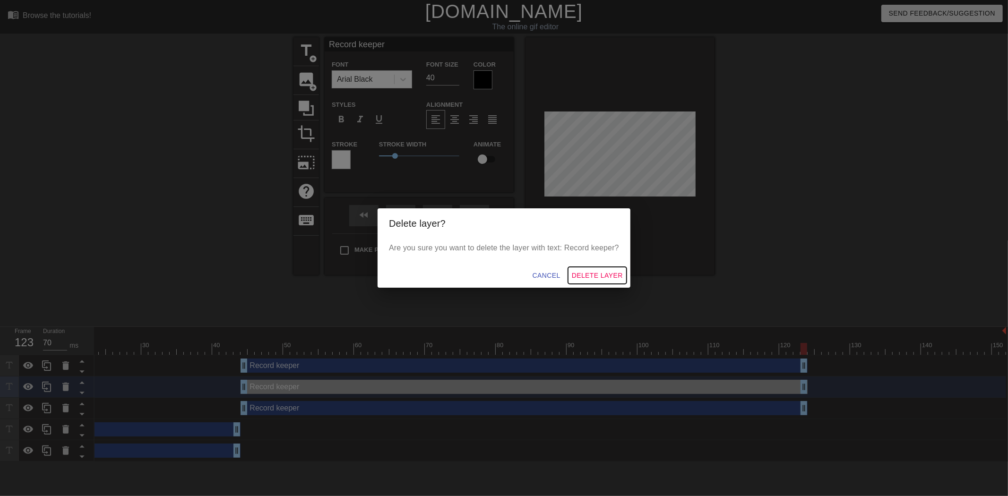
click at [577, 277] on span "Delete Layer" at bounding box center [597, 276] width 51 height 12
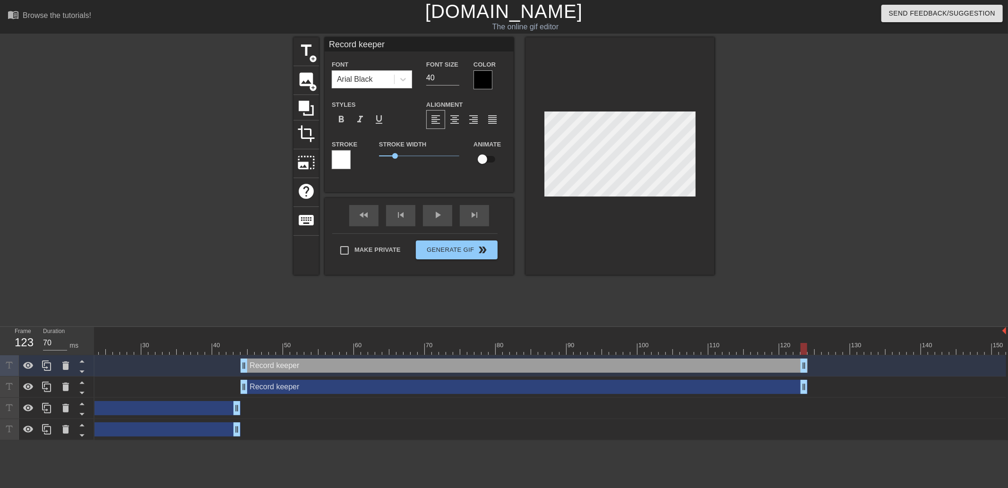
scroll to position [1, 2]
type input "I"
type textarea "I"
type input "I h"
type textarea "I h"
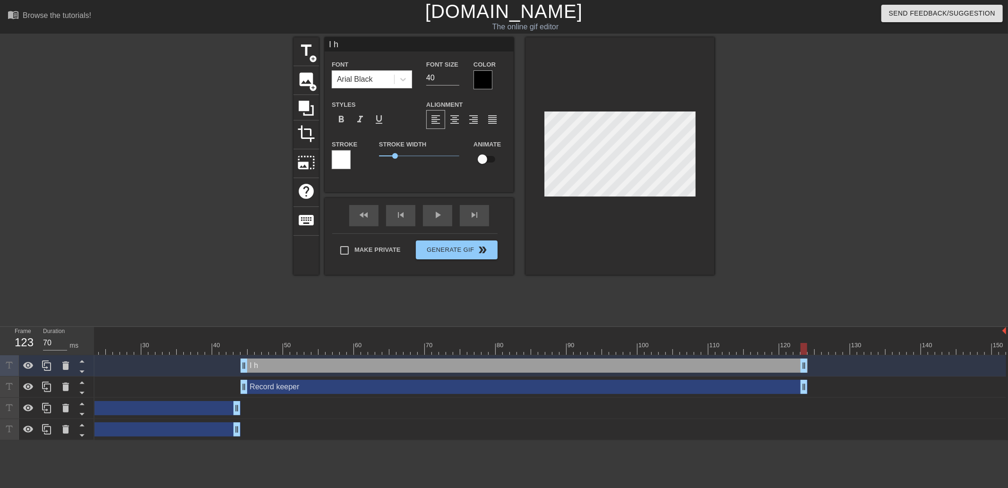
type input "I ha"
type textarea "I ha"
type input "I hav"
type textarea "I hav"
type input "I have"
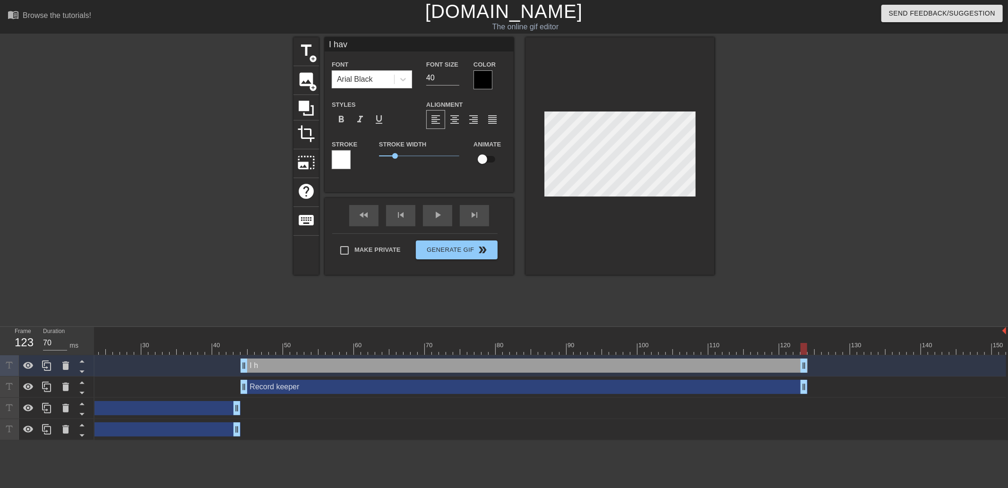
type textarea "I have"
type input "I have"
type textarea "I have"
type input "I have o"
type textarea "I have o"
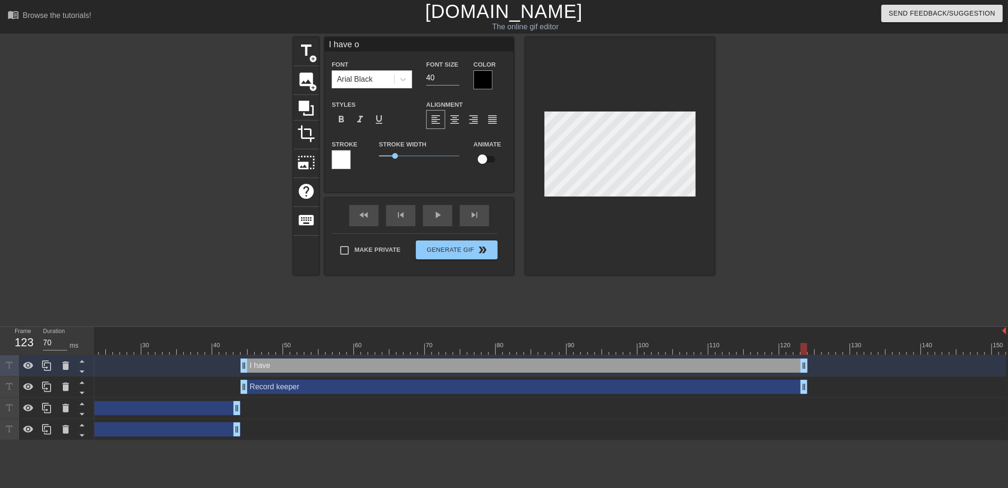
type input "I have on"
type textarea "I have on"
type input "I have one"
type textarea "I have one"
type input "I have one"
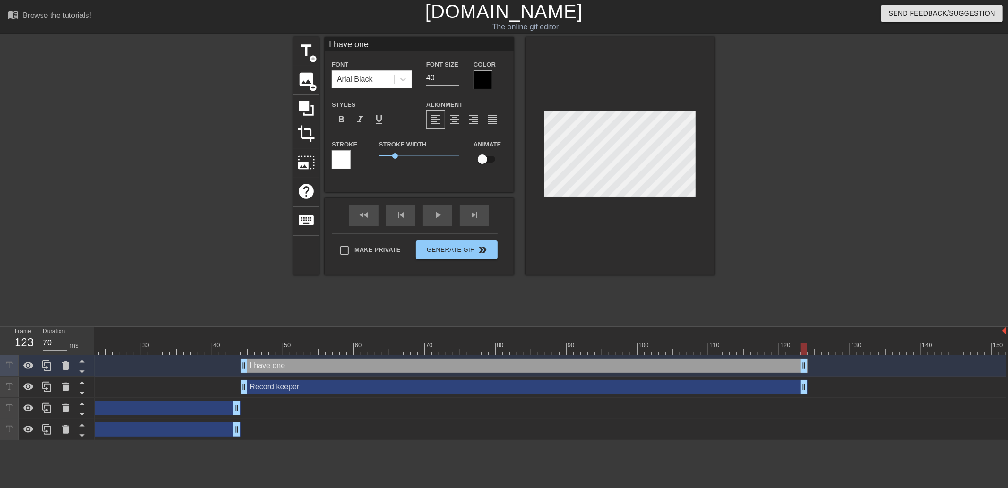
type textarea "I have one"
type input "I have one b"
type textarea "I have one b"
type input "I have one ba"
type textarea "I have one ba"
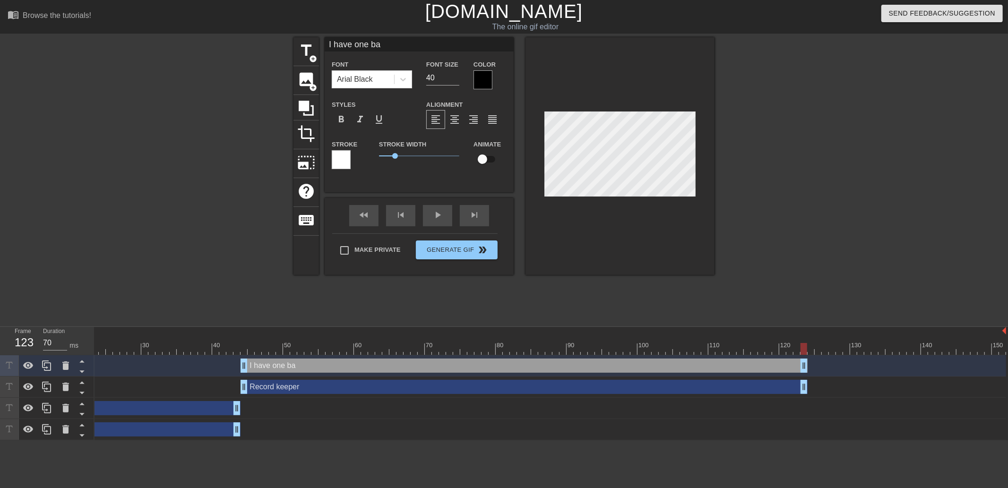
type input "I have one bat"
type textarea "I have one bat"
drag, startPoint x: 442, startPoint y: 78, endPoint x: 430, endPoint y: 78, distance: 12.3
click at [430, 78] on input "40" at bounding box center [442, 77] width 33 height 15
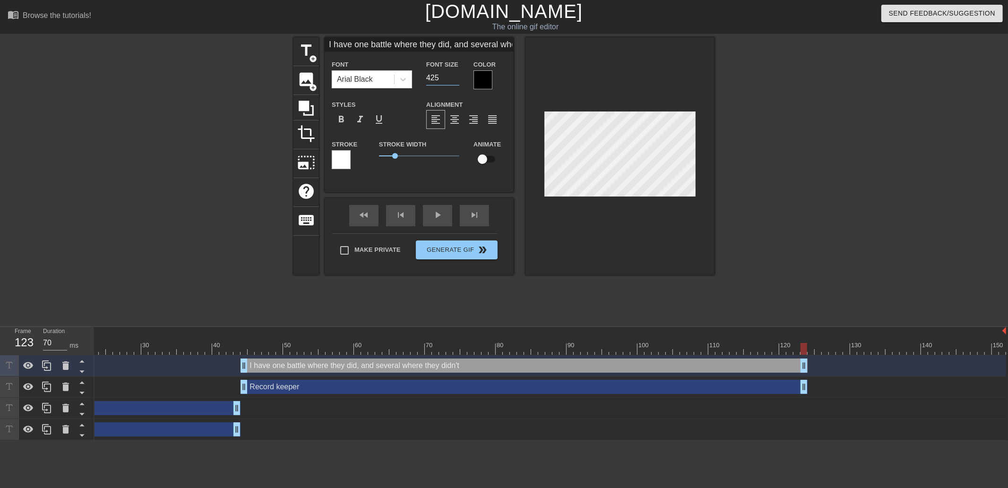
drag, startPoint x: 441, startPoint y: 77, endPoint x: 420, endPoint y: 78, distance: 21.4
click at [420, 78] on div "Font Size 425" at bounding box center [442, 74] width 47 height 31
click at [401, 79] on icon at bounding box center [403, 79] width 6 height 3
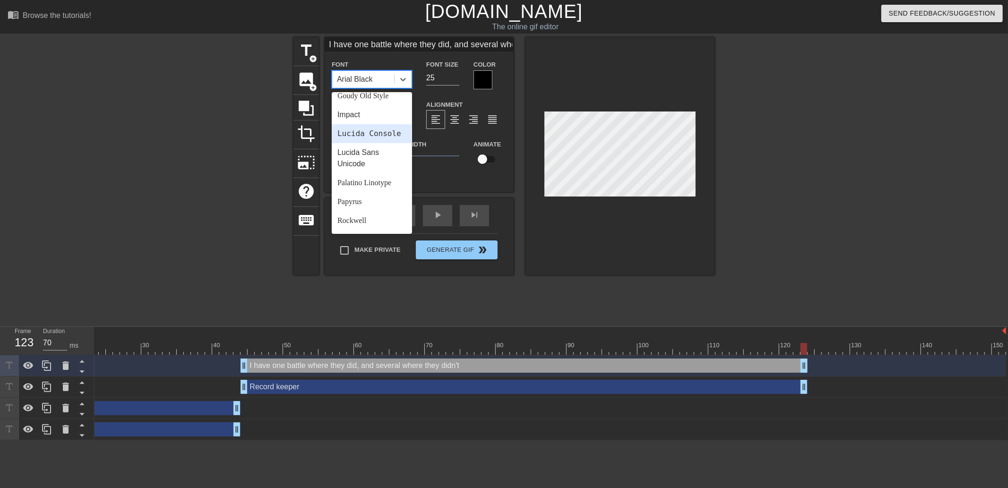
scroll to position [233, 0]
click at [366, 118] on div "Impact" at bounding box center [372, 116] width 80 height 19
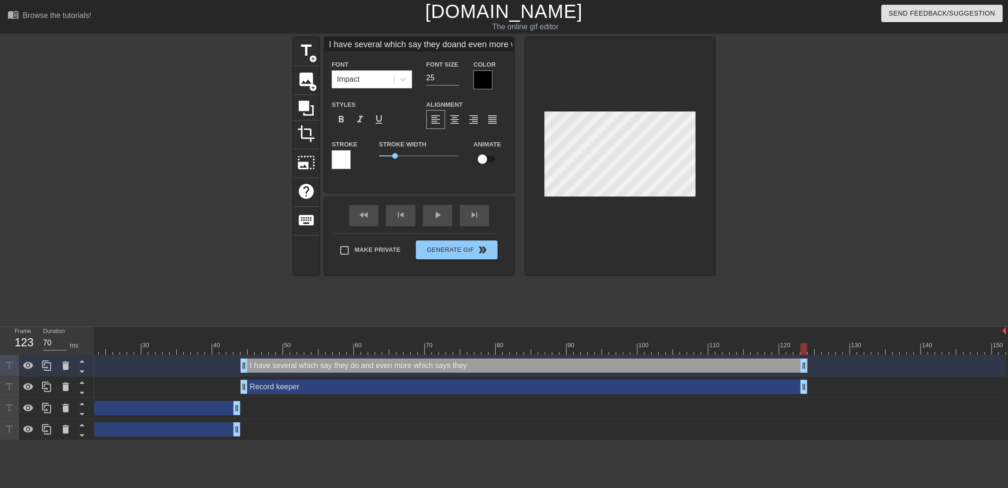
scroll to position [1, 7]
click at [404, 81] on icon at bounding box center [402, 79] width 9 height 9
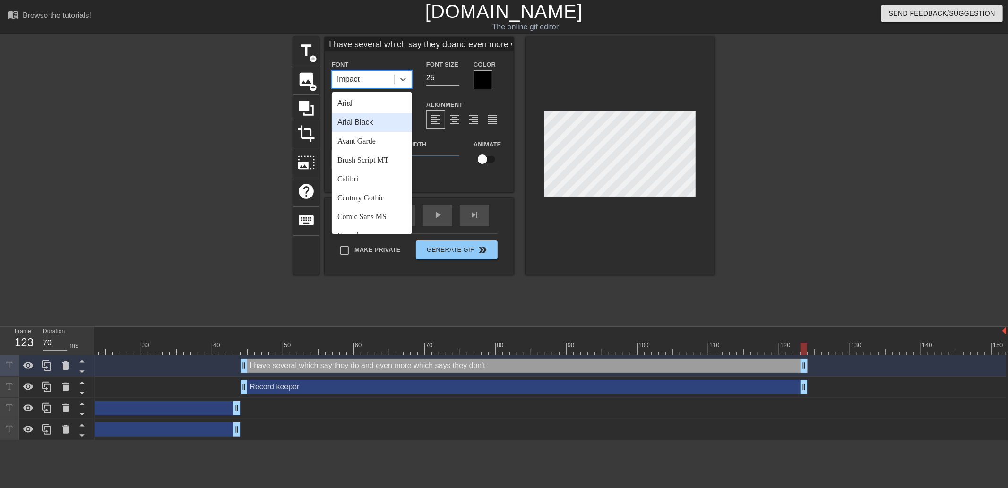
click at [373, 117] on div "Arial Black" at bounding box center [372, 122] width 80 height 19
click at [406, 78] on icon at bounding box center [402, 79] width 9 height 9
click at [381, 100] on div "Arial" at bounding box center [372, 103] width 80 height 19
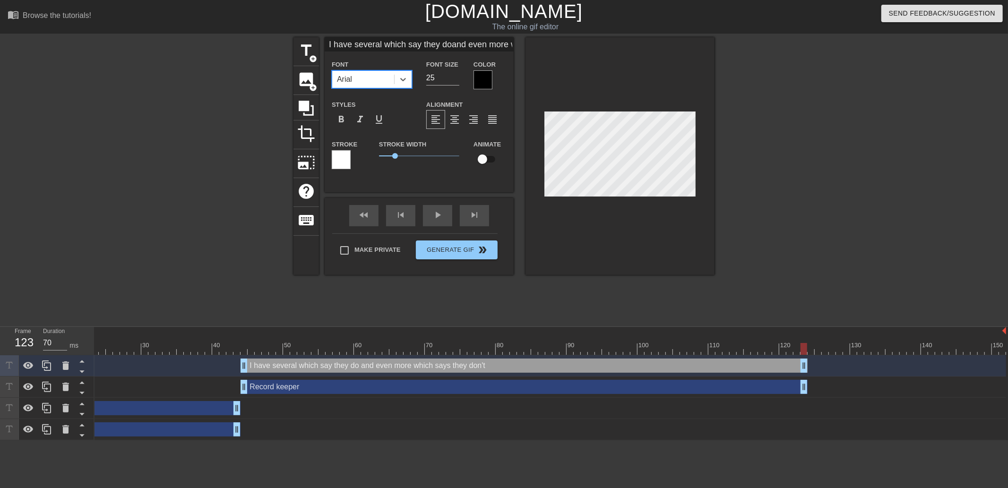
click at [480, 77] on div at bounding box center [483, 79] width 19 height 19
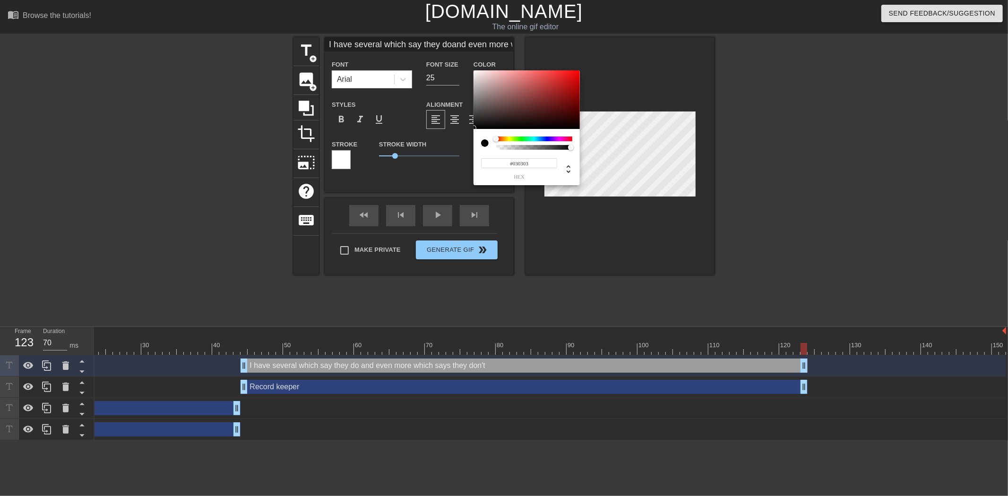
drag, startPoint x: 485, startPoint y: 102, endPoint x: 476, endPoint y: 128, distance: 27.7
click at [476, 128] on div at bounding box center [527, 99] width 106 height 59
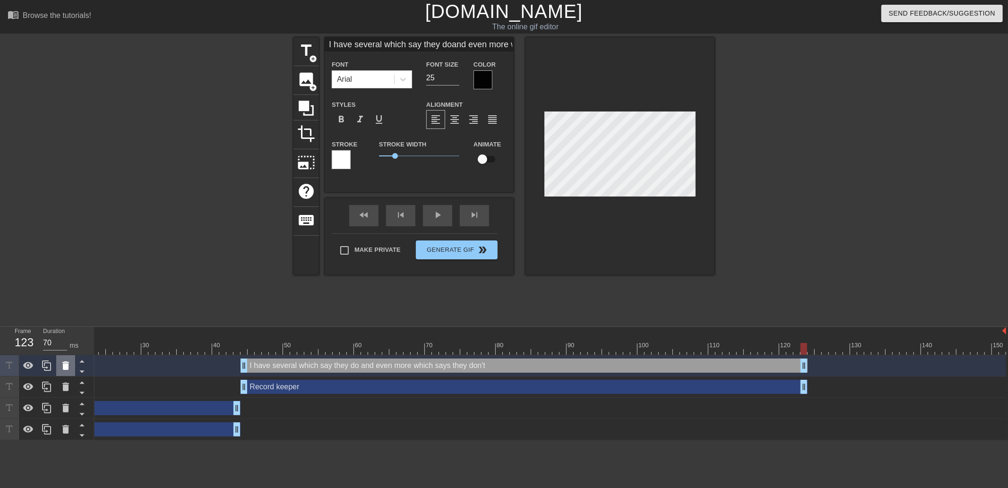
click at [64, 366] on icon at bounding box center [65, 366] width 7 height 9
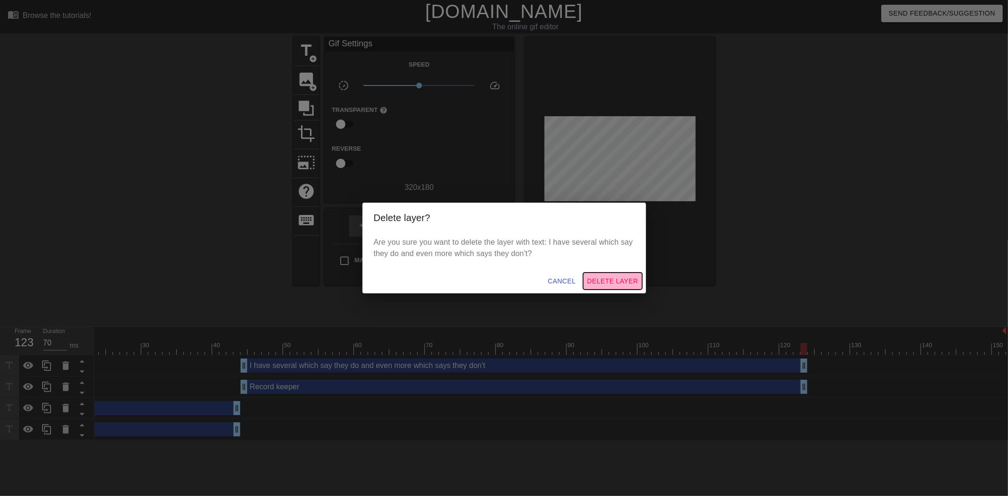
click at [602, 279] on span "Delete Layer" at bounding box center [612, 282] width 51 height 12
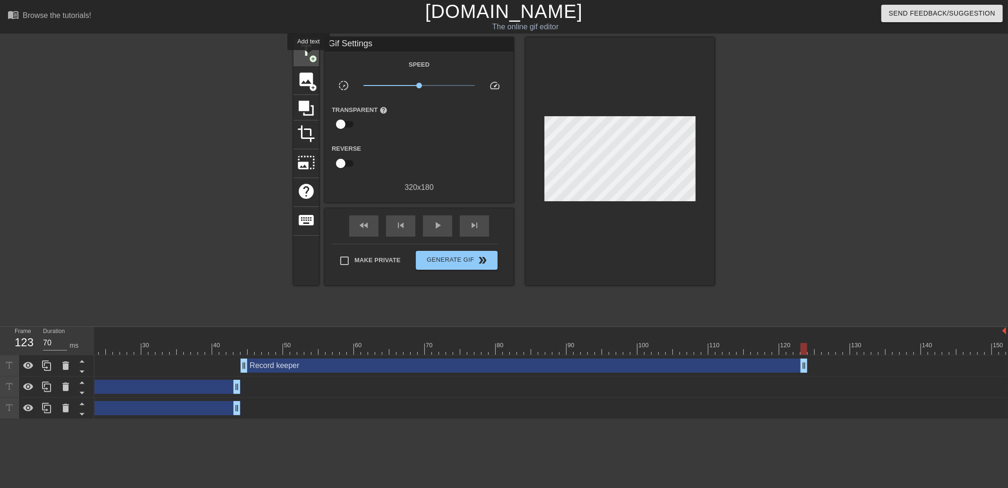
click at [309, 57] on span "add_circle" at bounding box center [313, 59] width 8 height 8
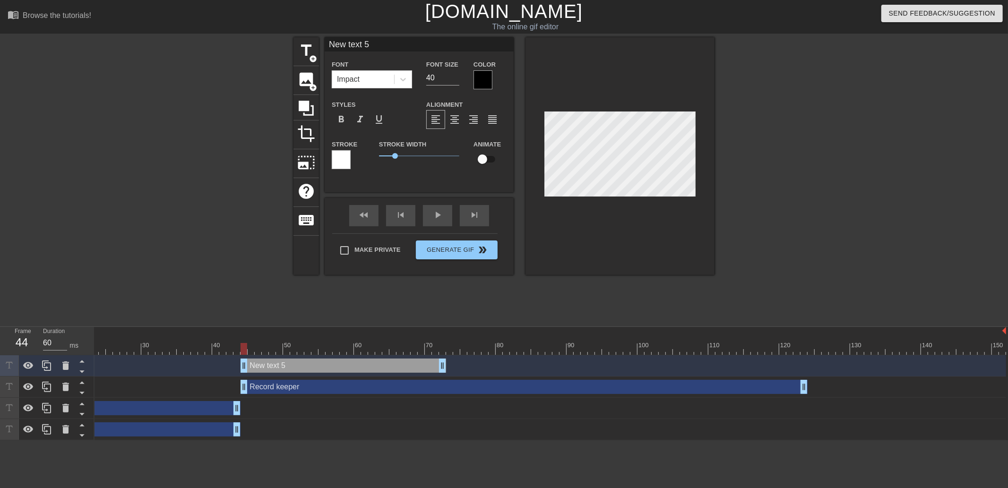
drag, startPoint x: 845, startPoint y: 365, endPoint x: 284, endPoint y: 365, distance: 560.6
click at [284, 365] on div "New text 5 drag_handle drag_handle" at bounding box center [344, 366] width 206 height 14
drag, startPoint x: 438, startPoint y: 79, endPoint x: 427, endPoint y: 79, distance: 11.3
click at [427, 79] on input "40" at bounding box center [442, 77] width 33 height 15
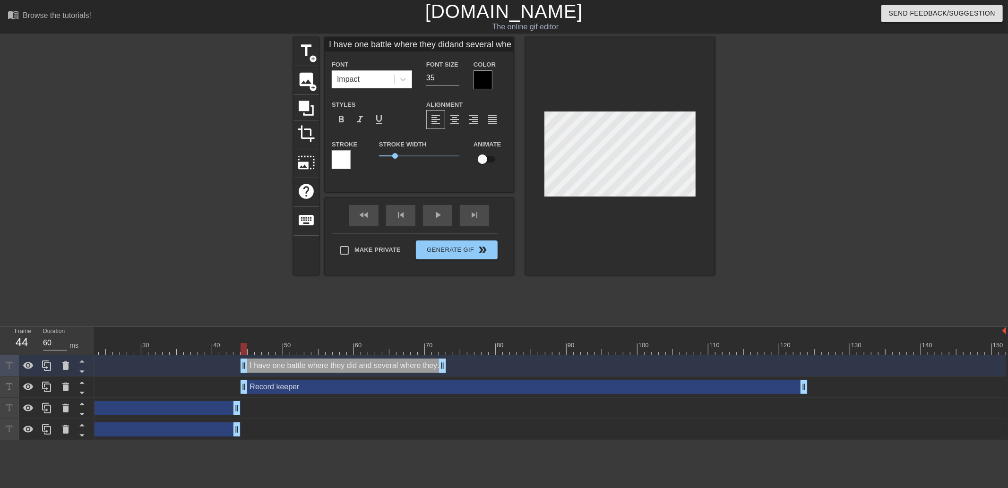
scroll to position [1, 3]
drag, startPoint x: 437, startPoint y: 79, endPoint x: 426, endPoint y: 79, distance: 11.3
click at [426, 79] on input "35" at bounding box center [442, 77] width 33 height 15
click at [486, 81] on div at bounding box center [483, 79] width 19 height 19
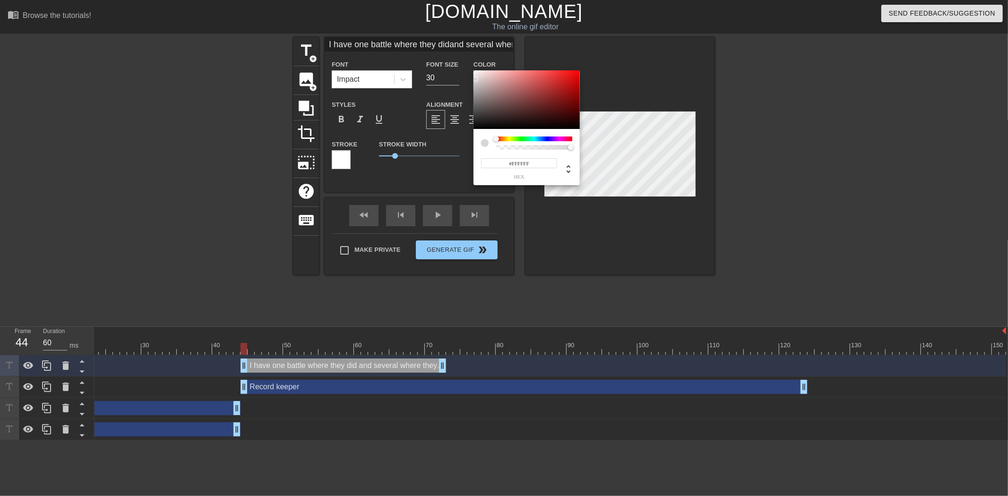
drag, startPoint x: 475, startPoint y: 78, endPoint x: 462, endPoint y: 61, distance: 20.5
click at [462, 61] on div "#FFFFFF hex" at bounding box center [504, 248] width 1008 height 496
click at [476, 73] on div at bounding box center [477, 73] width 6 height 6
click at [475, 73] on div at bounding box center [475, 73] width 6 height 6
click at [480, 79] on div at bounding box center [527, 99] width 106 height 59
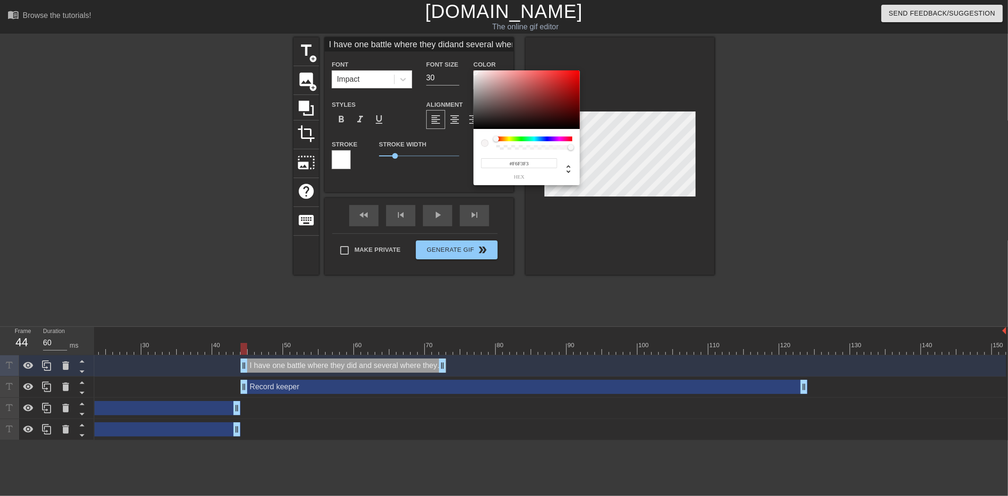
drag, startPoint x: 482, startPoint y: 79, endPoint x: 475, endPoint y: 72, distance: 10.0
click at [475, 72] on div at bounding box center [475, 72] width 6 height 6
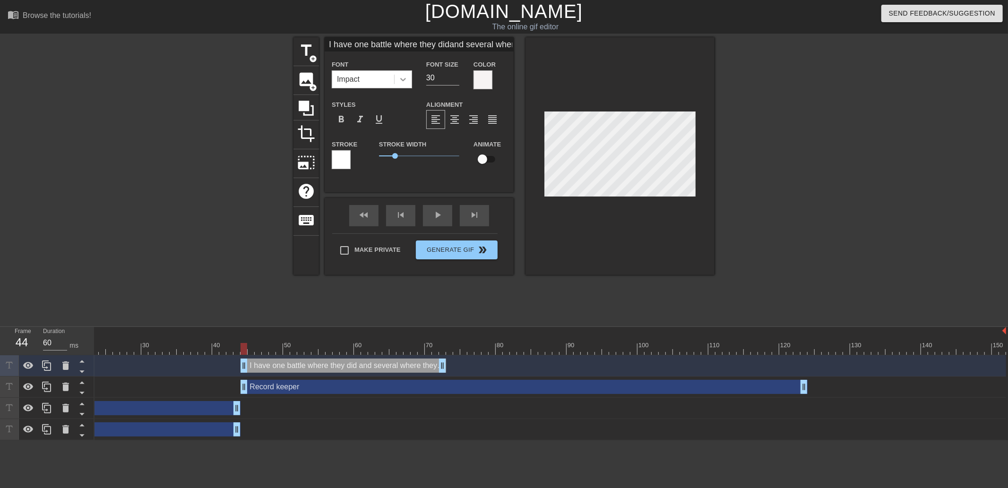
click at [406, 79] on icon at bounding box center [402, 79] width 9 height 9
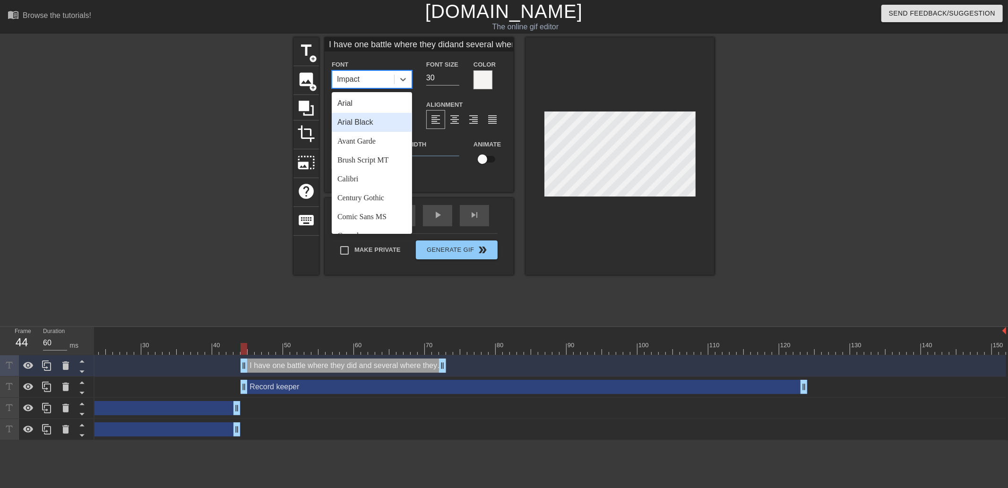
click at [379, 117] on div "Arial Black" at bounding box center [372, 122] width 80 height 19
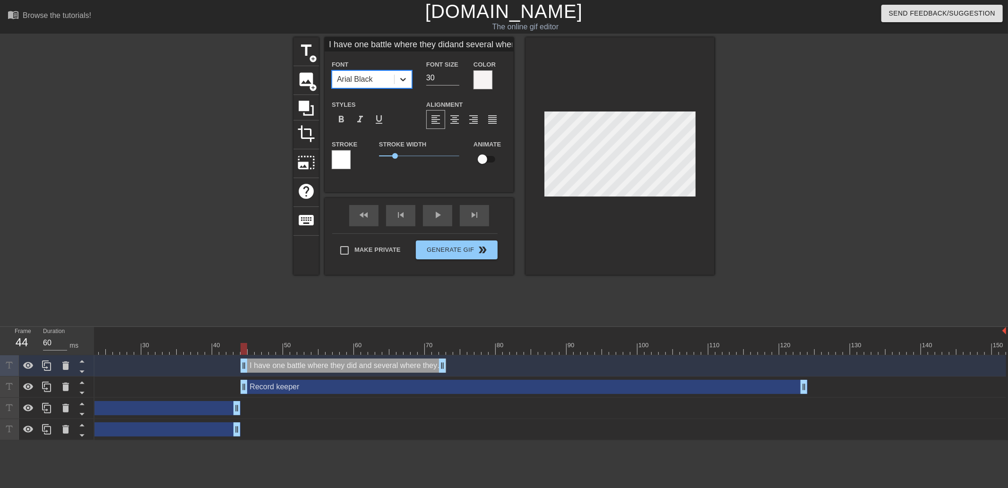
click at [400, 79] on icon at bounding box center [402, 79] width 9 height 9
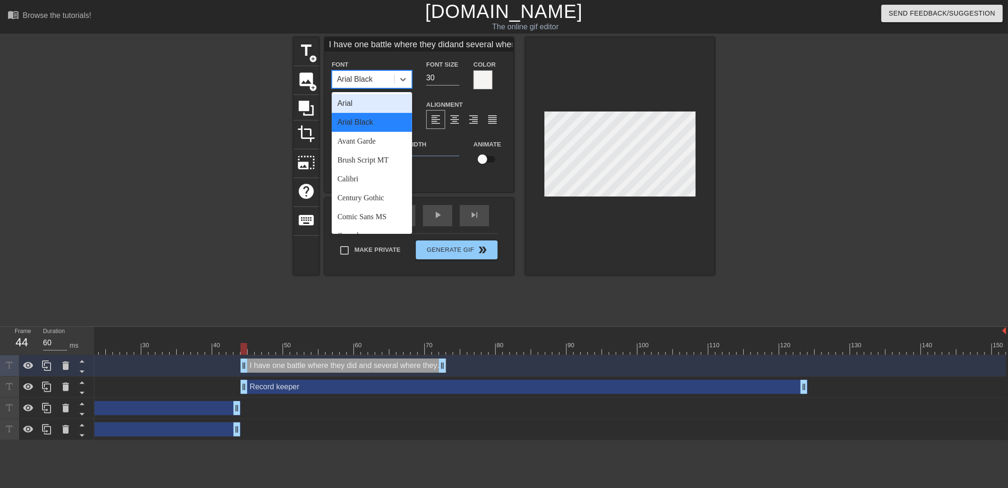
click at [383, 101] on div "Arial" at bounding box center [372, 103] width 80 height 19
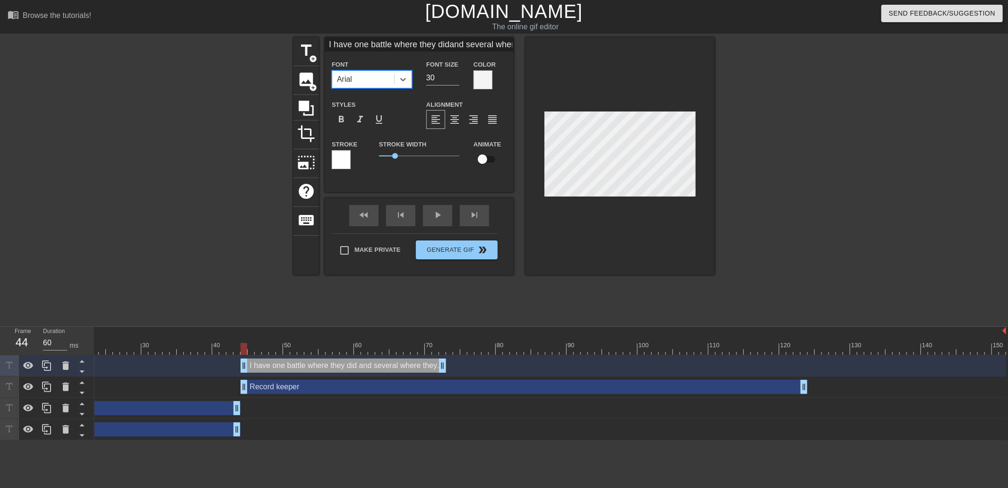
click at [467, 81] on div "Color" at bounding box center [490, 74] width 47 height 31
click at [476, 82] on div at bounding box center [483, 79] width 19 height 19
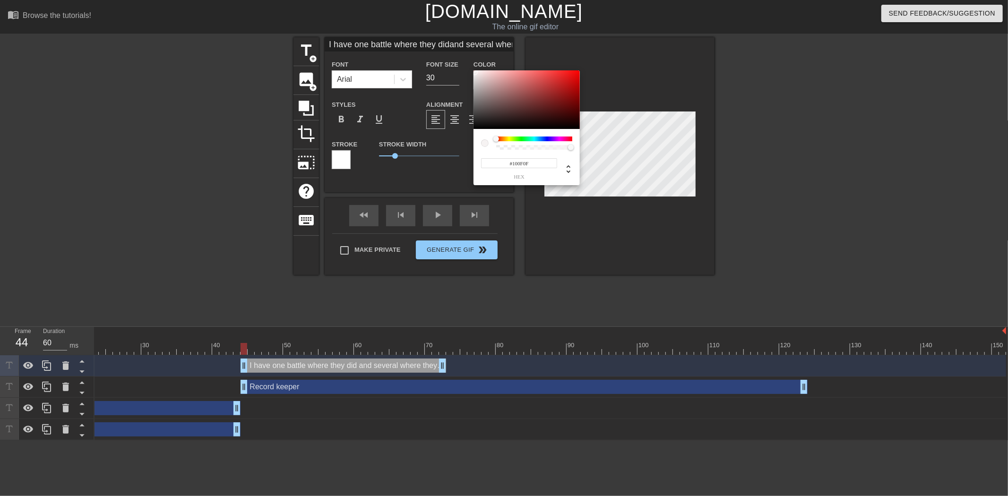
click at [479, 125] on div at bounding box center [527, 99] width 106 height 59
drag, startPoint x: 479, startPoint y: 125, endPoint x: 476, endPoint y: 75, distance: 50.7
click at [476, 75] on div at bounding box center [476, 75] width 6 height 6
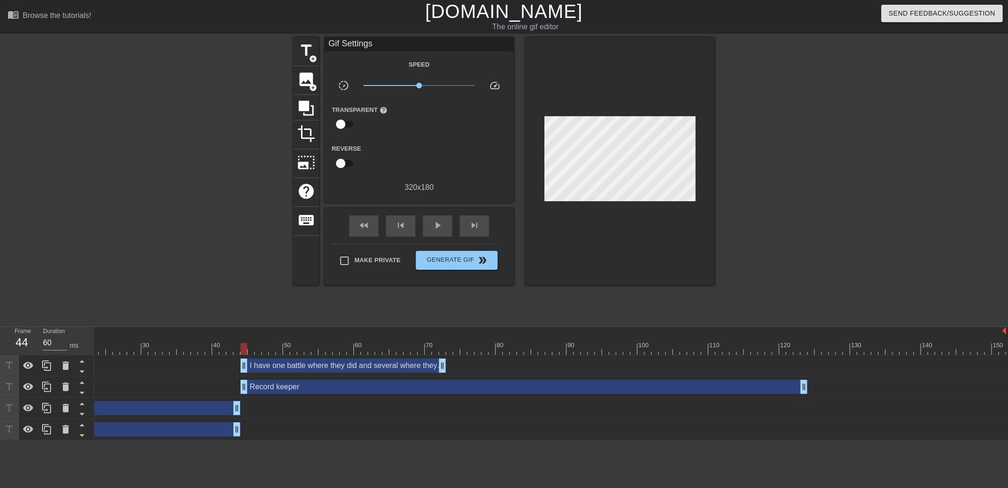
click at [369, 369] on div "I have one battle where they did and several where they didn't drag_handle drag…" at bounding box center [344, 366] width 206 height 14
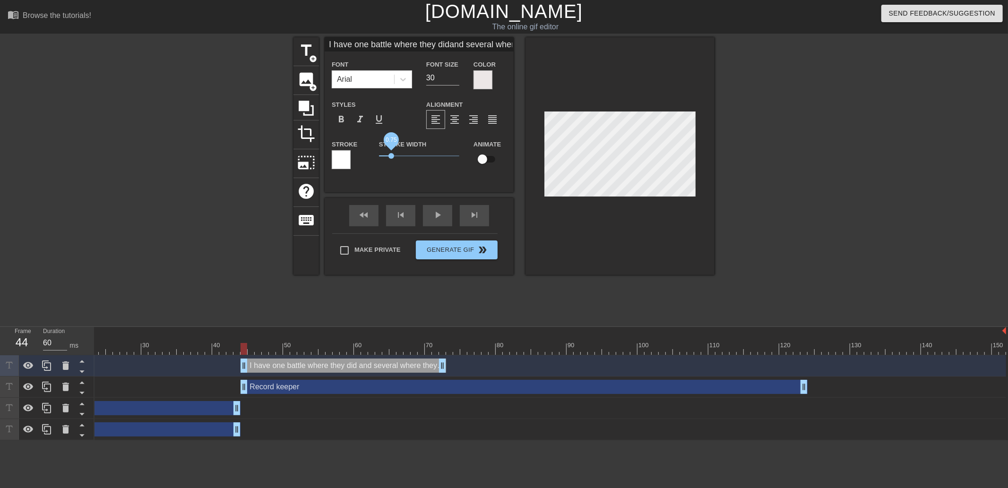
click at [391, 156] on span "0.75" at bounding box center [392, 156] width 6 height 6
click at [351, 157] on div "Stroke" at bounding box center [348, 153] width 33 height 31
click at [345, 158] on div at bounding box center [341, 159] width 19 height 19
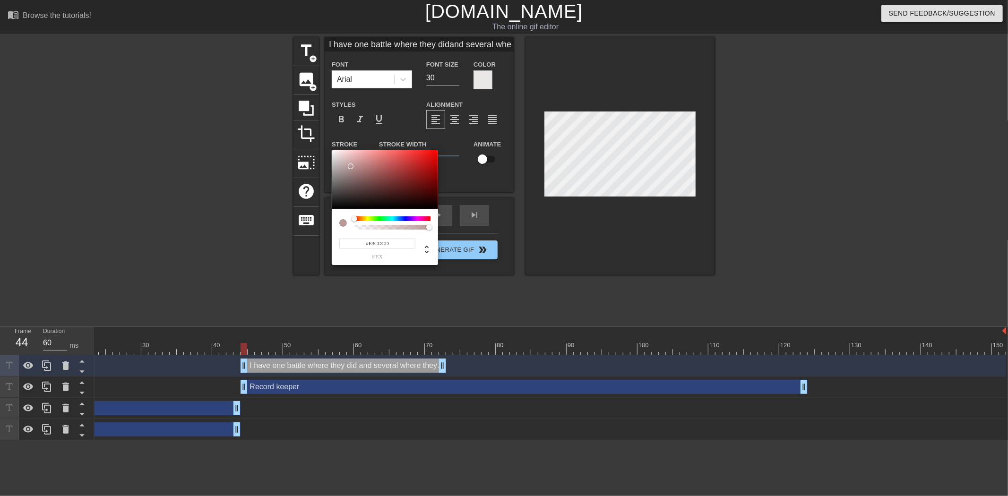
drag, startPoint x: 335, startPoint y: 205, endPoint x: 345, endPoint y: 159, distance: 47.5
click at [343, 157] on div at bounding box center [385, 179] width 106 height 59
drag, startPoint x: 369, startPoint y: 229, endPoint x: 521, endPoint y: 224, distance: 152.3
click at [521, 224] on div "225 r 201 g 201 b 1 a" at bounding box center [504, 248] width 1008 height 496
click at [342, 207] on div at bounding box center [344, 207] width 6 height 6
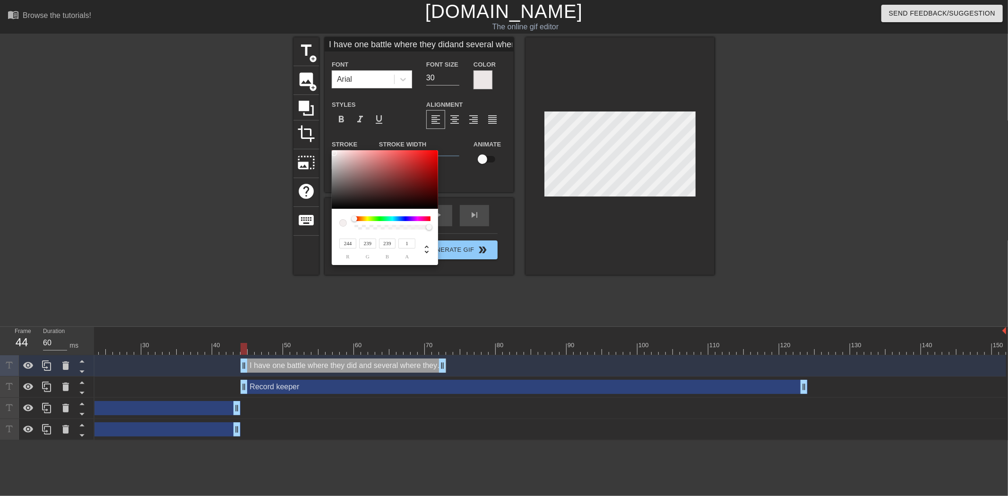
click at [334, 153] on div at bounding box center [385, 179] width 106 height 59
click at [333, 154] on div at bounding box center [385, 179] width 106 height 59
click at [334, 155] on div at bounding box center [385, 179] width 106 height 59
click at [334, 153] on div at bounding box center [334, 155] width 6 height 6
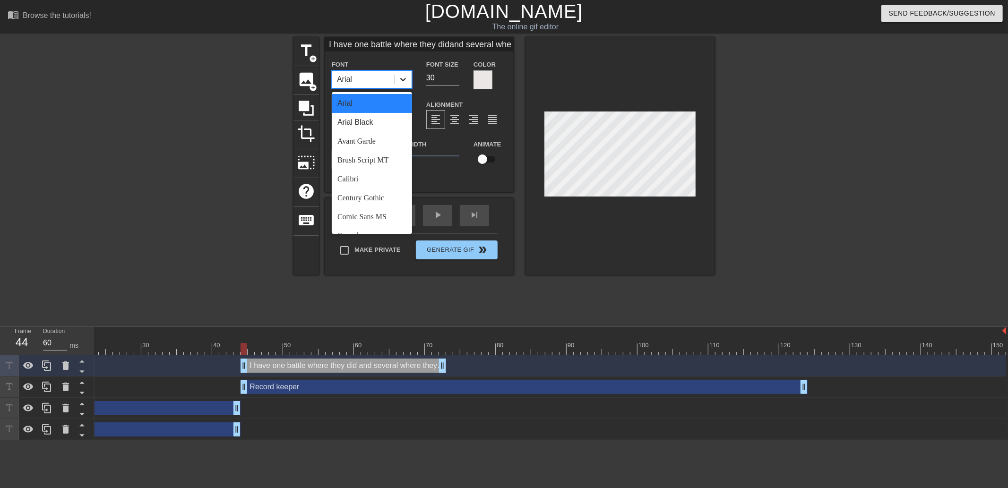
click at [406, 81] on icon at bounding box center [402, 79] width 9 height 9
click at [367, 120] on div "Arial Black" at bounding box center [372, 122] width 80 height 19
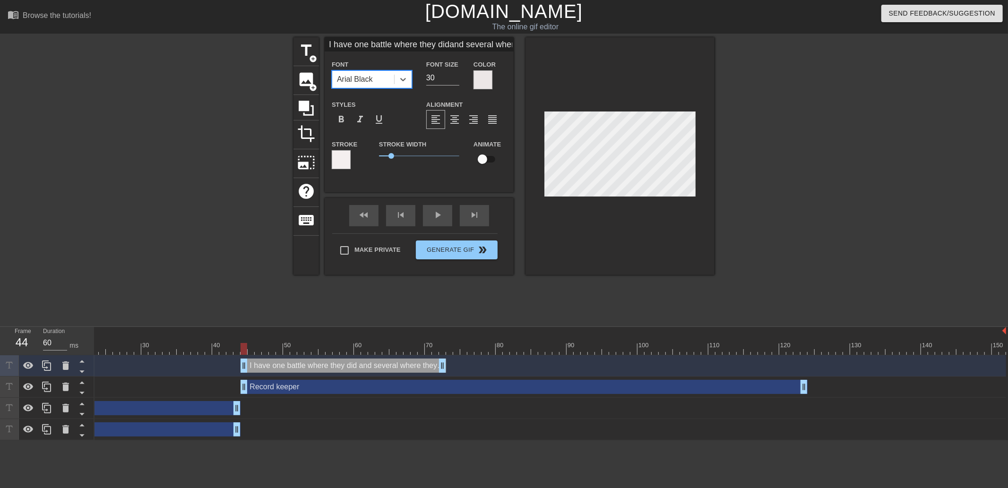
click at [339, 159] on div at bounding box center [341, 159] width 19 height 19
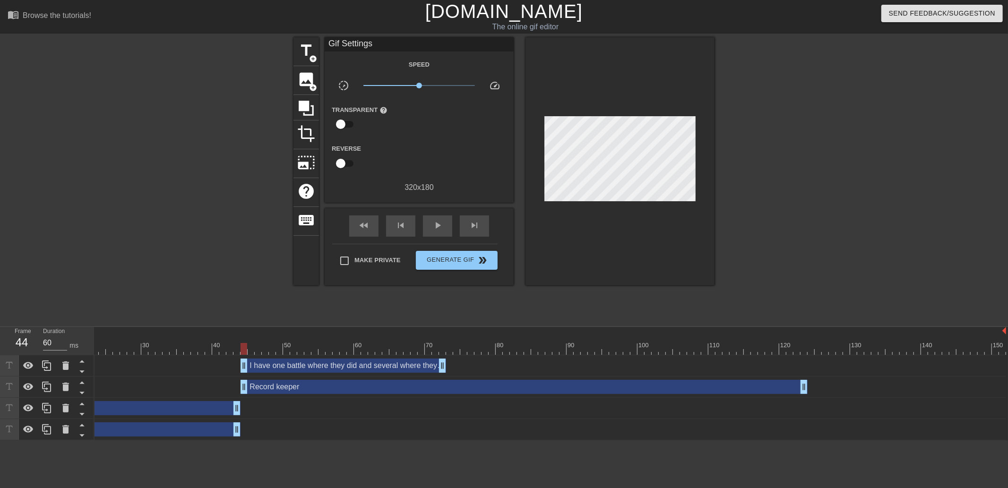
click at [399, 367] on div "I have one battle where they did and several where they didn't drag_handle drag…" at bounding box center [344, 366] width 206 height 14
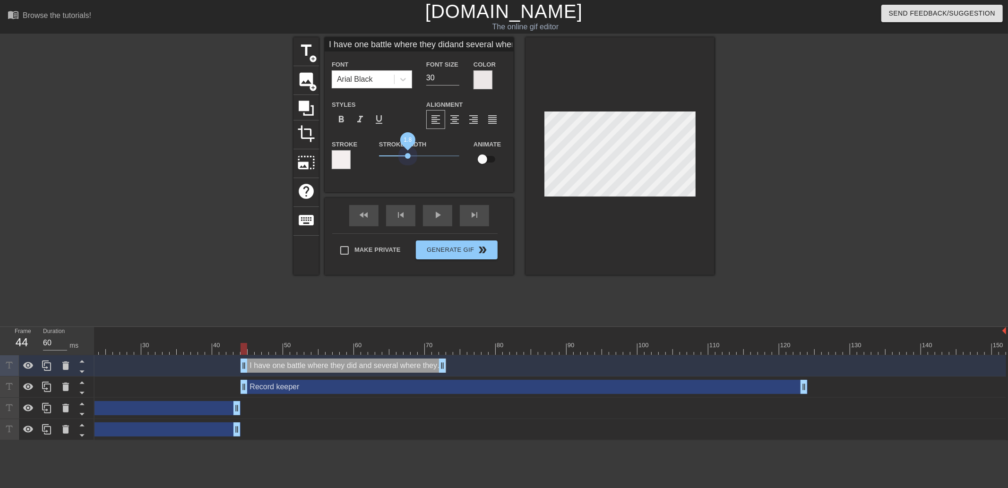
drag, startPoint x: 390, startPoint y: 156, endPoint x: 408, endPoint y: 161, distance: 18.0
click at [408, 161] on span "1.8" at bounding box center [419, 155] width 80 height 11
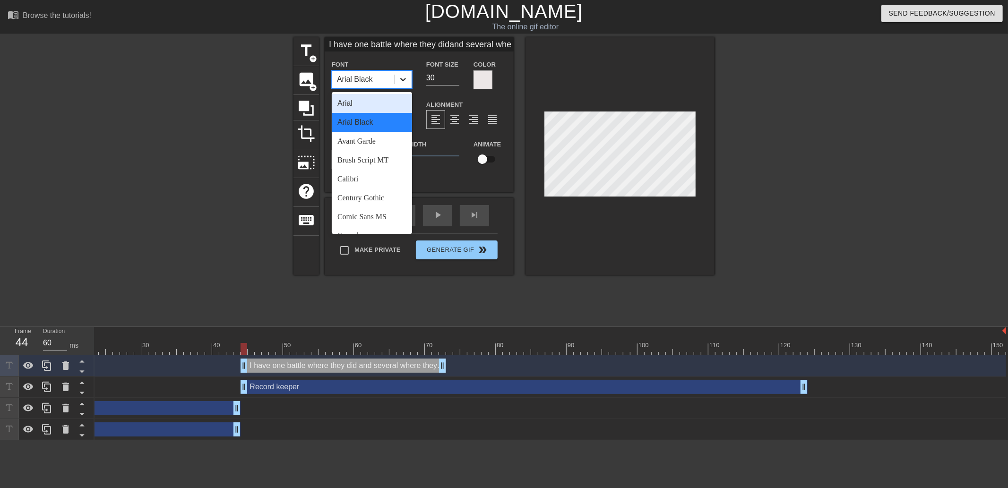
click at [407, 86] on div at bounding box center [403, 79] width 17 height 17
click at [384, 101] on div "Arial" at bounding box center [372, 103] width 80 height 19
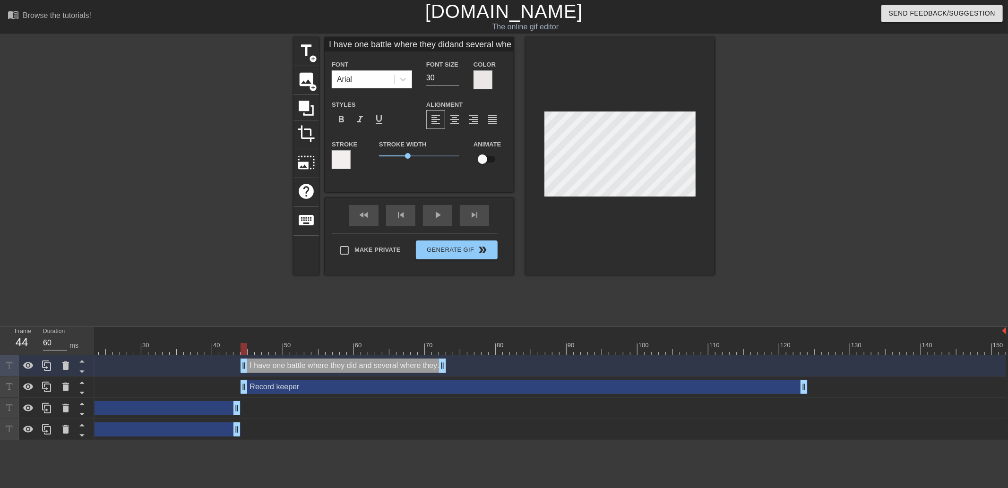
click at [476, 81] on div at bounding box center [483, 79] width 19 height 19
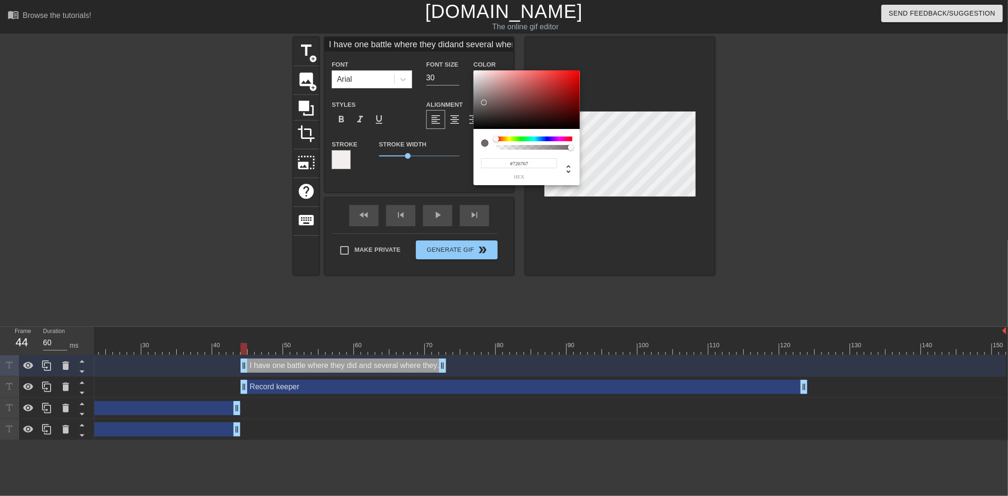
drag, startPoint x: 476, startPoint y: 73, endPoint x: 484, endPoint y: 129, distance: 56.3
click at [484, 129] on div at bounding box center [527, 99] width 106 height 59
click at [490, 125] on div at bounding box center [527, 99] width 106 height 59
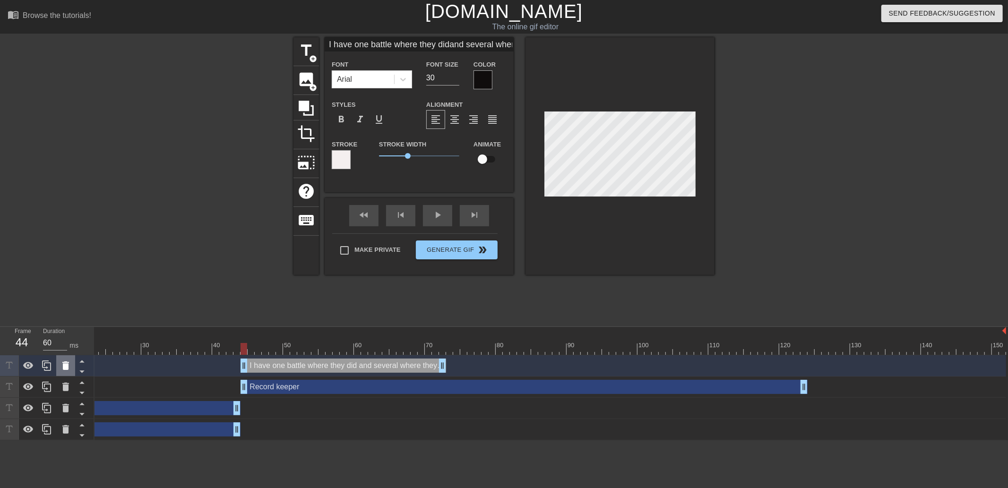
click at [70, 366] on icon at bounding box center [65, 365] width 11 height 11
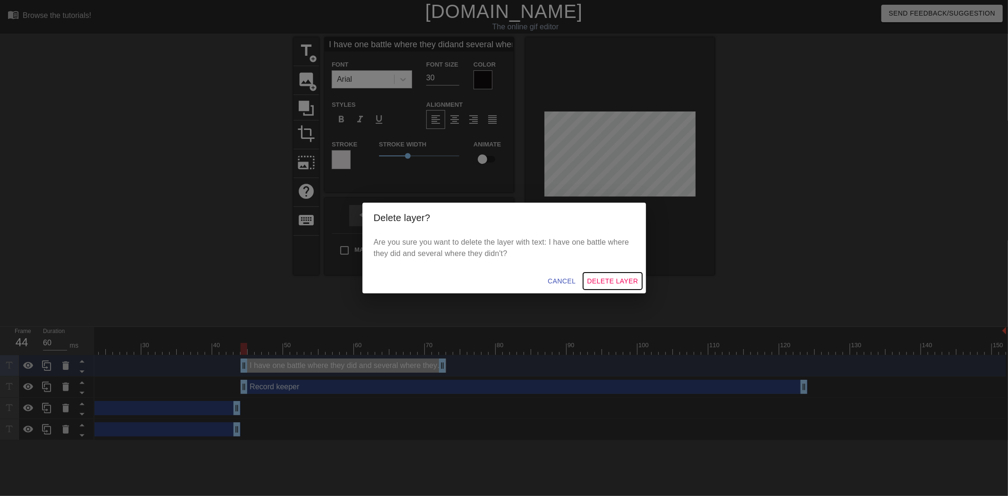
click at [608, 283] on span "Delete Layer" at bounding box center [612, 282] width 51 height 12
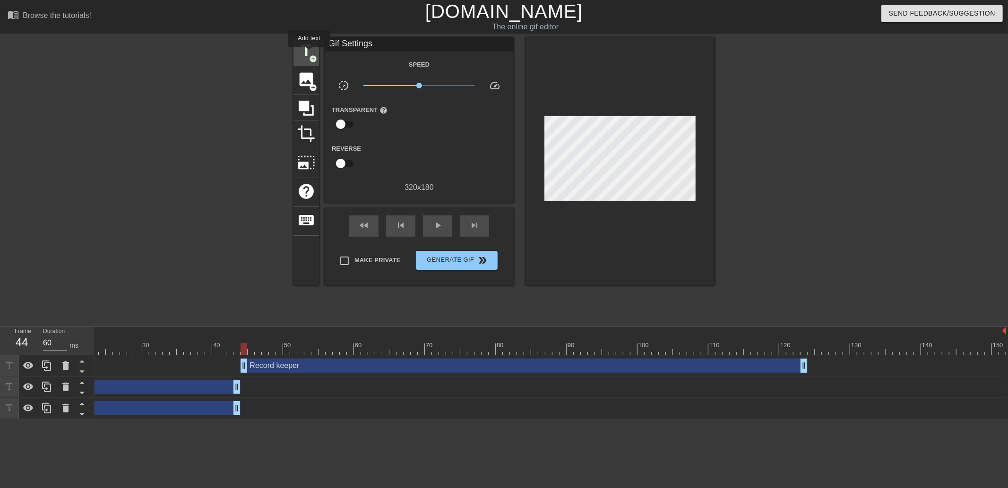
click at [309, 53] on span "title" at bounding box center [306, 51] width 18 height 18
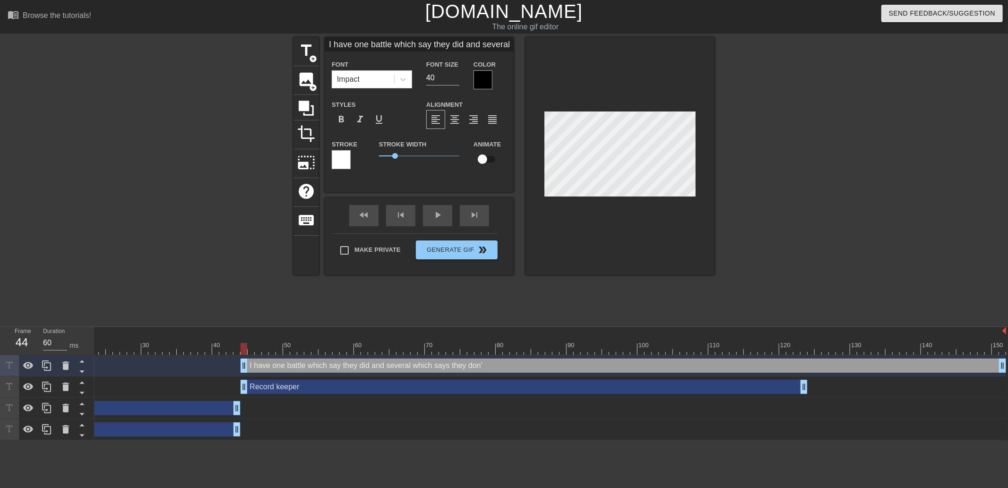
scroll to position [1, 7]
click at [462, 44] on input "I have one battle which say they did and several which says they don't" at bounding box center [419, 44] width 189 height 14
click at [464, 44] on input "I have one battle which say they do and several which says they don't" at bounding box center [419, 44] width 189 height 14
click at [478, 44] on input "I have one battle which say they do and several which says they don't" at bounding box center [419, 44] width 189 height 14
drag, startPoint x: 452, startPoint y: 84, endPoint x: 465, endPoint y: 87, distance: 13.2
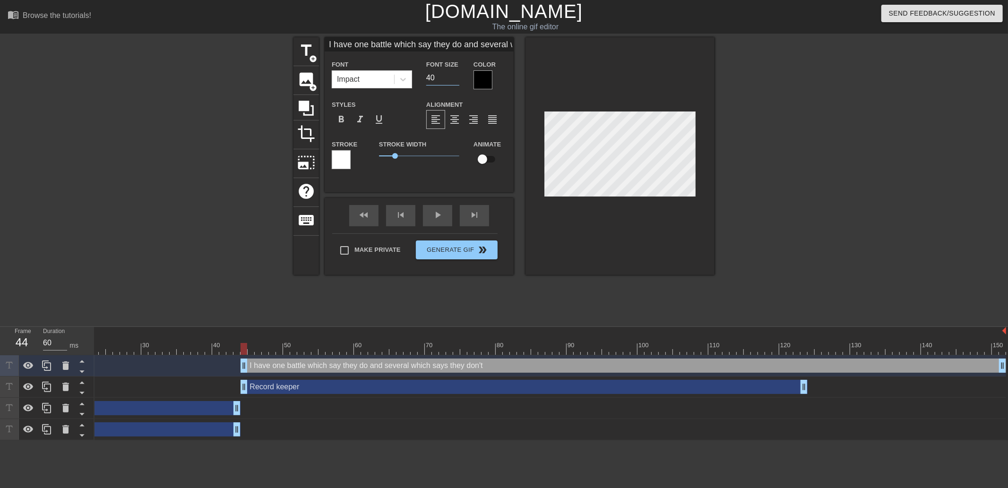
click at [420, 81] on div "Font Size 40" at bounding box center [442, 74] width 47 height 31
click at [541, 159] on div at bounding box center [620, 156] width 189 height 238
drag, startPoint x: 441, startPoint y: 79, endPoint x: 430, endPoint y: 79, distance: 11.4
click at [421, 79] on div "Font Size 25" at bounding box center [442, 74] width 47 height 31
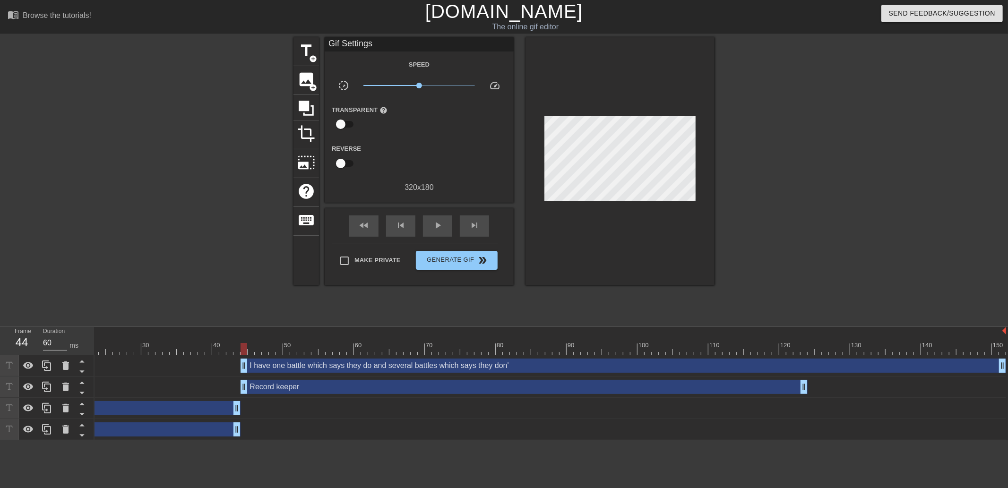
scroll to position [1, 8]
click at [593, 201] on div at bounding box center [620, 161] width 189 height 248
click at [595, 213] on div at bounding box center [620, 161] width 189 height 248
click at [601, 206] on div at bounding box center [620, 161] width 189 height 248
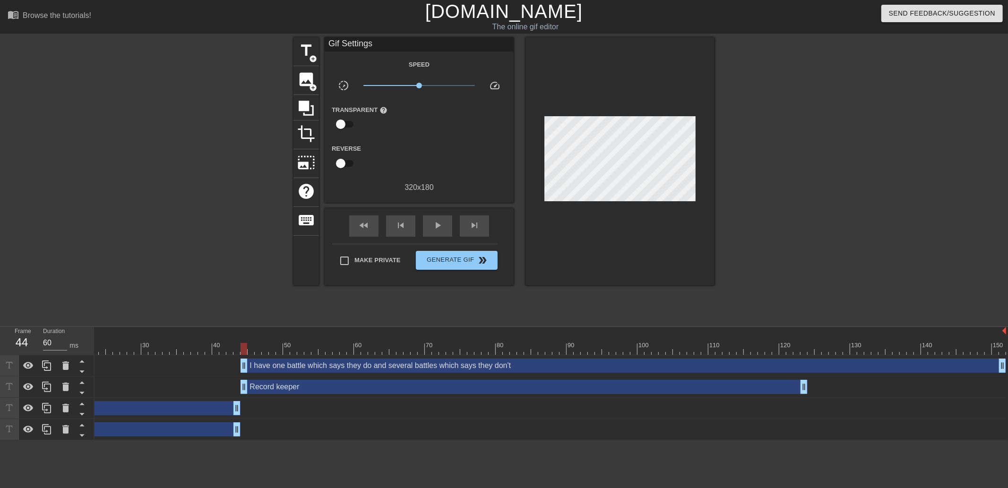
click at [575, 213] on div at bounding box center [620, 161] width 189 height 248
click at [580, 220] on div at bounding box center [620, 161] width 189 height 248
click at [377, 371] on div "I have one battle which says they do and several battles which says they don't …" at bounding box center [624, 366] width 766 height 14
drag, startPoint x: 242, startPoint y: 350, endPoint x: 243, endPoint y: 342, distance: 7.6
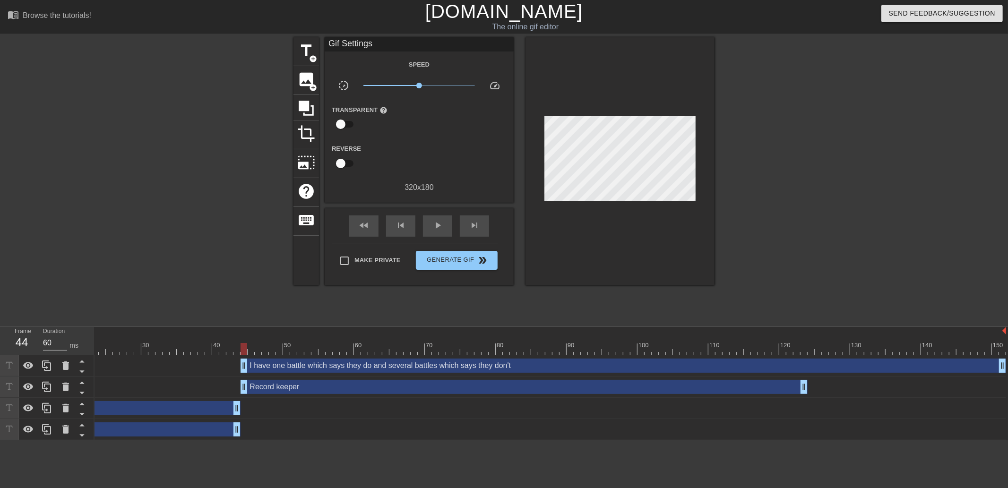
click at [242, 343] on div at bounding box center [244, 349] width 7 height 12
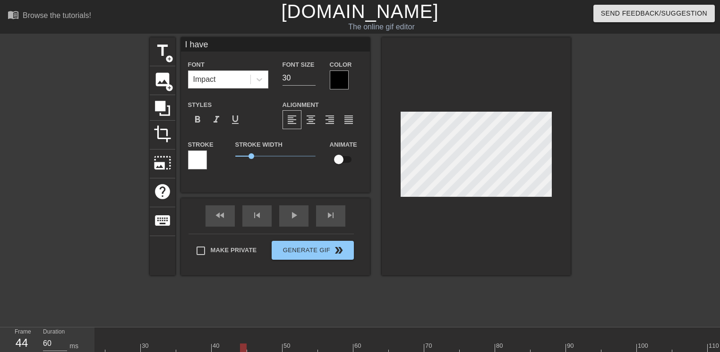
scroll to position [1, 1]
drag, startPoint x: 304, startPoint y: 78, endPoint x: 285, endPoint y: 78, distance: 19.4
click at [285, 78] on input "30" at bounding box center [299, 77] width 33 height 15
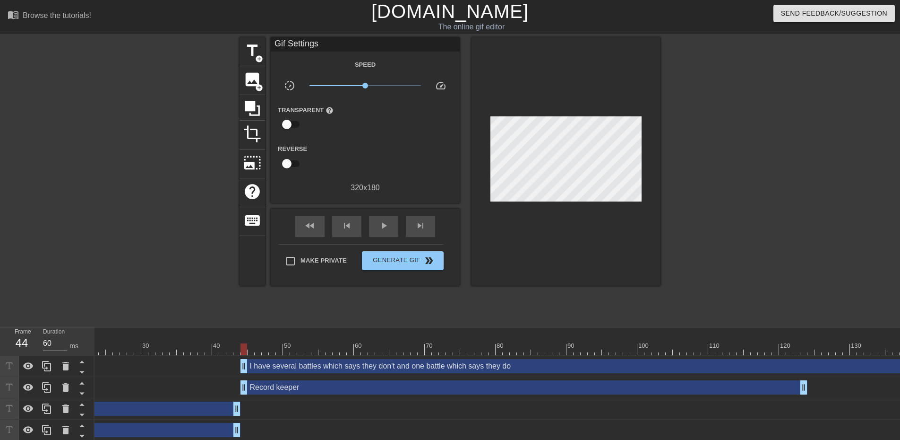
scroll to position [0, 159]
drag, startPoint x: 243, startPoint y: 347, endPoint x: 805, endPoint y: 359, distance: 562.6
click at [805, 359] on div "10 20 30 40 50 60 70 80 90 100 110 120 130 140 150 drag_handle drag_handle Reco…" at bounding box center [498, 383] width 806 height 113
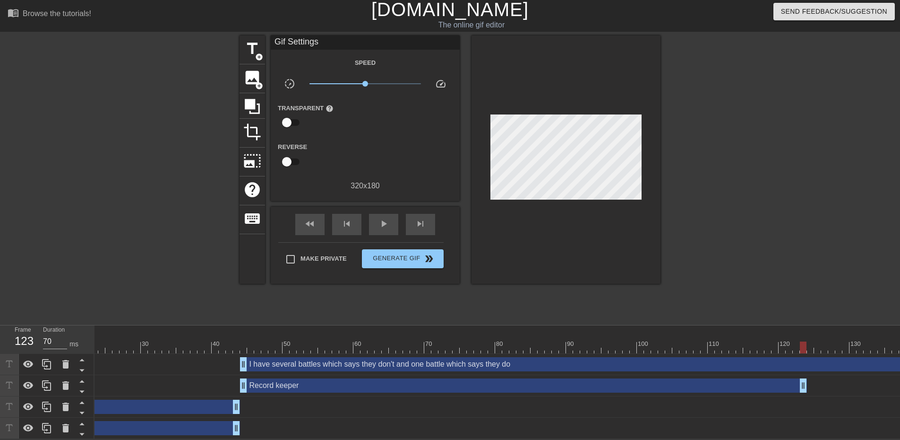
scroll to position [0, 260]
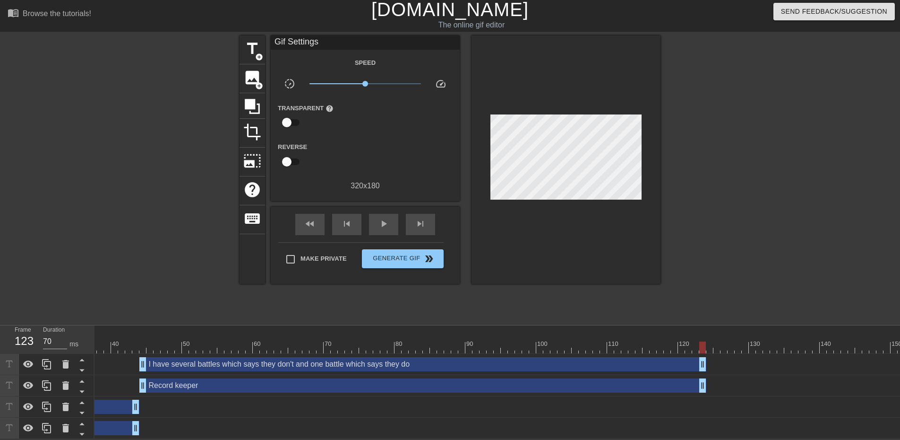
drag, startPoint x: 900, startPoint y: 359, endPoint x: 701, endPoint y: 351, distance: 198.2
drag, startPoint x: 704, startPoint y: 340, endPoint x: 710, endPoint y: 339, distance: 5.3
click at [710, 341] on div at bounding box center [710, 347] width 7 height 12
click at [258, 53] on span "add_circle" at bounding box center [259, 57] width 8 height 8
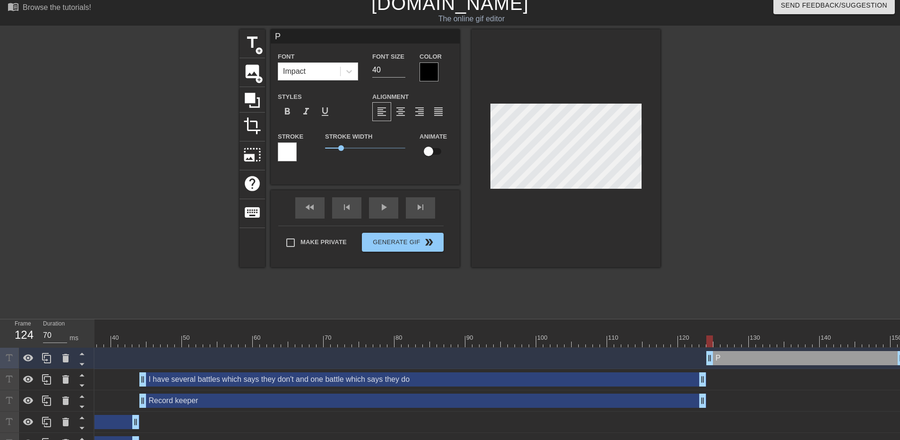
scroll to position [1, 1]
click at [713, 336] on div at bounding box center [370, 341] width 1071 height 12
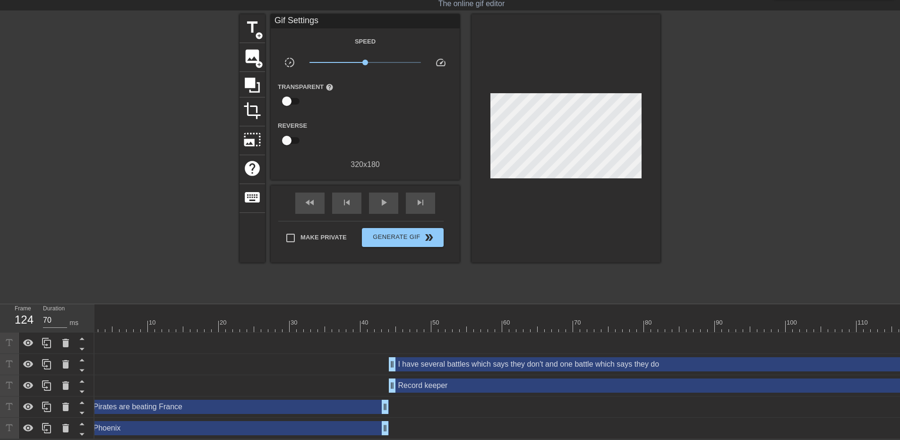
scroll to position [0, 0]
click at [116, 399] on div "Phoenix drag_handle drag_handle" at bounding box center [247, 428] width 305 height 14
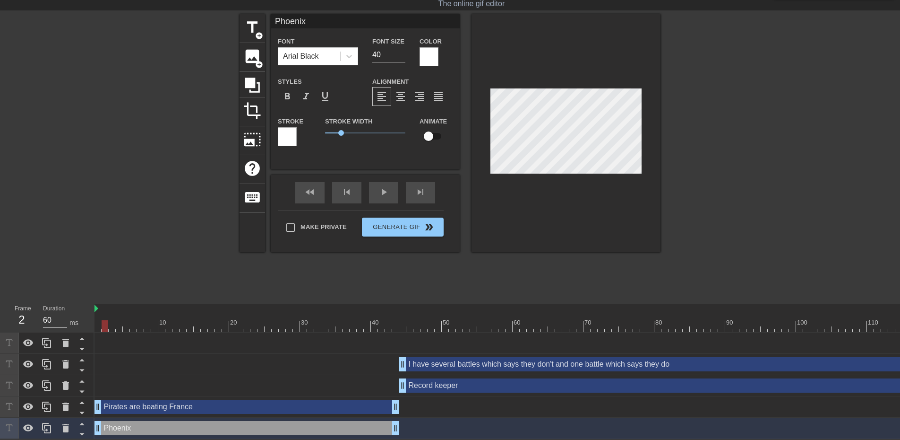
drag, startPoint x: 174, startPoint y: 312, endPoint x: 108, endPoint y: 316, distance: 66.3
click at [108, 316] on div "10 20 30 40 50 60 70 80 90 100 110 120 130 140 150" at bounding box center [630, 318] width 1071 height 28
click at [213, 399] on div "Phoenix drag_handle drag_handle" at bounding box center [247, 428] width 305 height 14
click at [428, 47] on div at bounding box center [429, 56] width 19 height 19
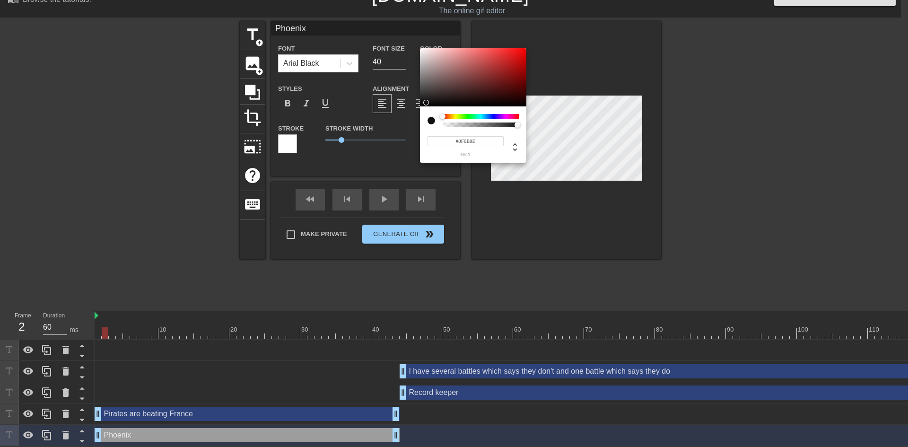
click at [426, 103] on div at bounding box center [473, 77] width 106 height 59
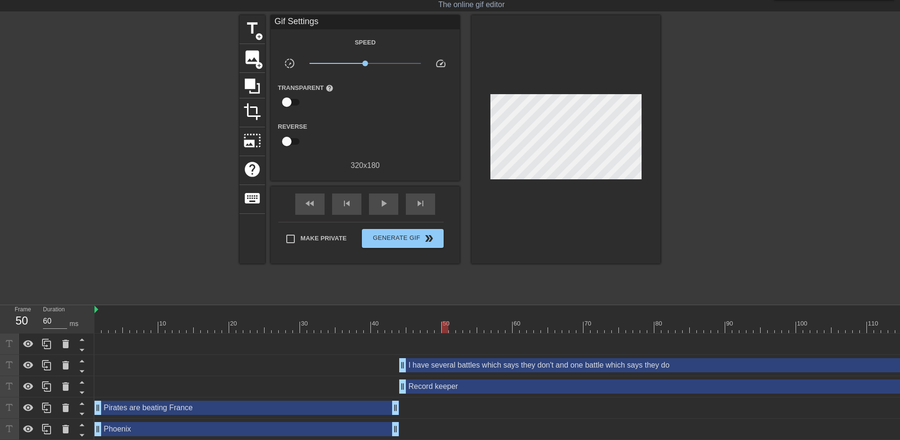
drag, startPoint x: 107, startPoint y: 328, endPoint x: 425, endPoint y: 332, distance: 318.6
click at [442, 330] on div at bounding box center [445, 327] width 7 height 12
click at [461, 367] on div "I have several battles which says they don't and one battle which says they do …" at bounding box center [682, 365] width 567 height 14
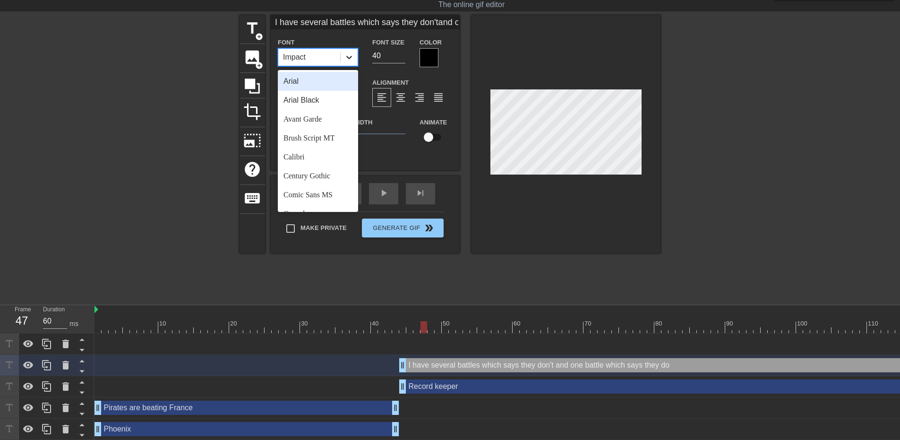
click at [349, 61] on icon at bounding box center [349, 56] width 9 height 9
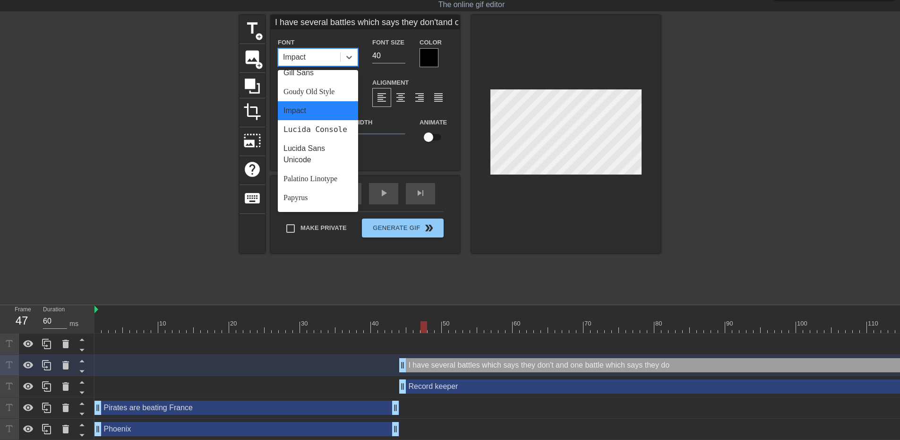
scroll to position [0, 0]
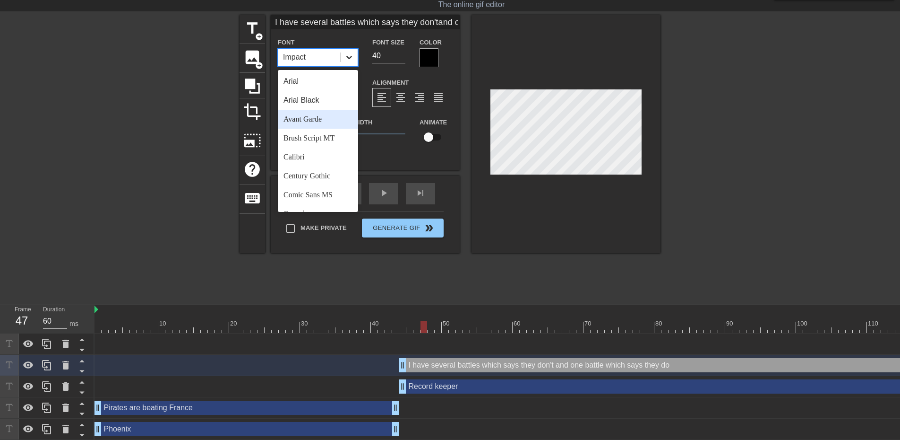
click at [351, 52] on icon at bounding box center [349, 56] width 9 height 9
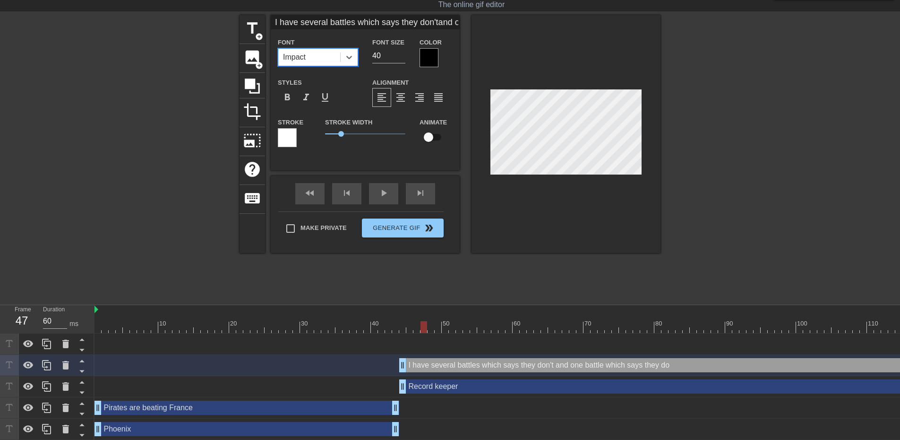
click at [292, 140] on div at bounding box center [287, 137] width 19 height 19
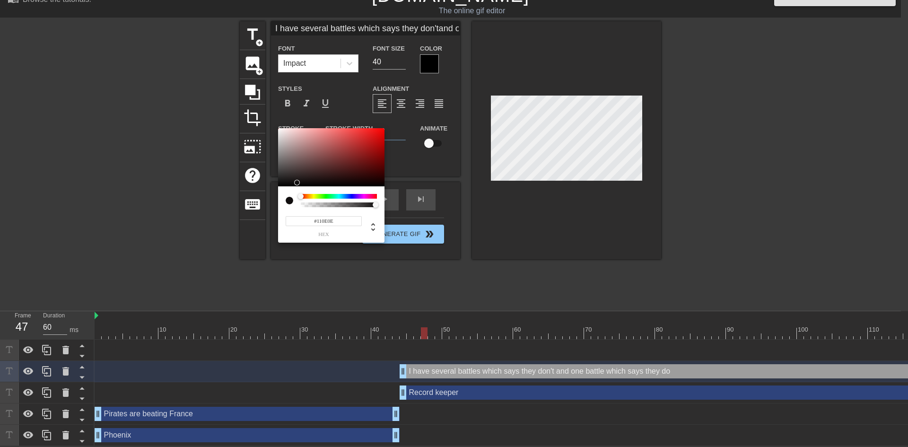
drag, startPoint x: 313, startPoint y: 160, endPoint x: 298, endPoint y: 182, distance: 27.3
click at [298, 182] on div at bounding box center [331, 157] width 106 height 59
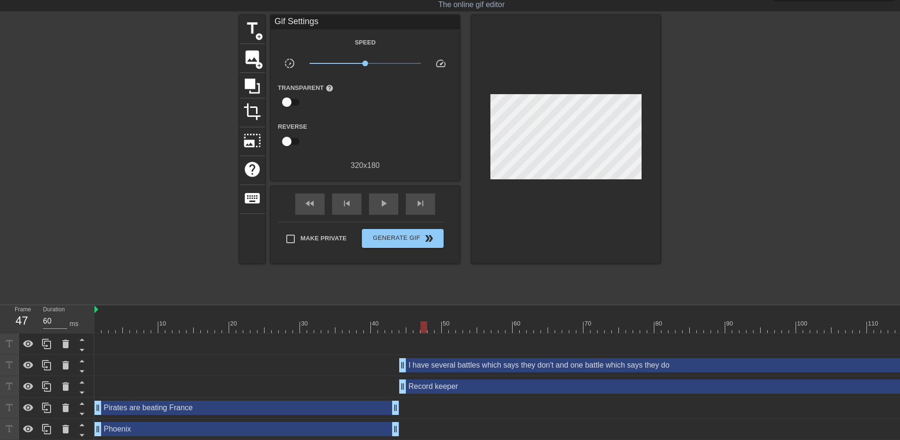
click at [477, 369] on div "I have several battles which says they don't and one battle which says they do …" at bounding box center [682, 365] width 567 height 14
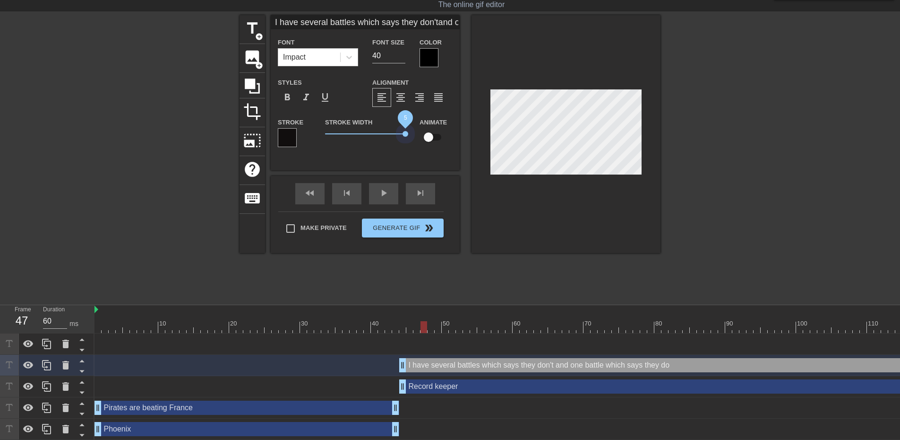
drag, startPoint x: 343, startPoint y: 133, endPoint x: 481, endPoint y: 143, distance: 138.9
click at [481, 143] on div "title add_circle image add_circle crop photo_size_select_large help keyboard I …" at bounding box center [450, 134] width 421 height 238
click at [290, 134] on div at bounding box center [287, 137] width 19 height 19
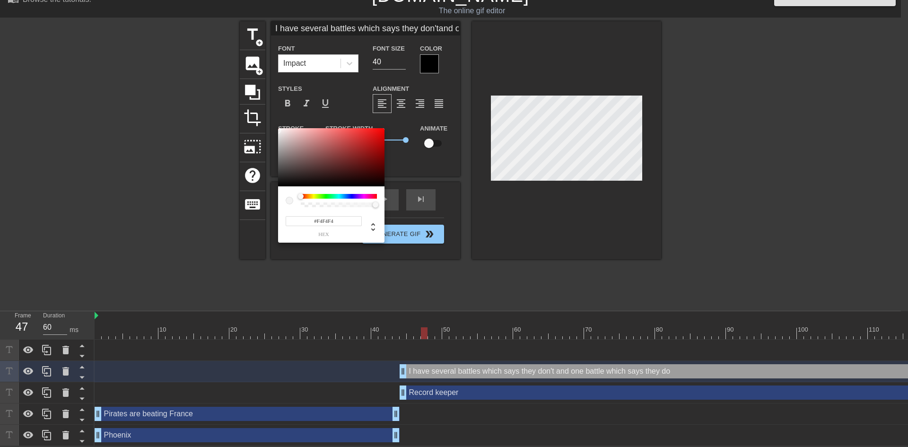
click at [278, 130] on div at bounding box center [331, 157] width 106 height 59
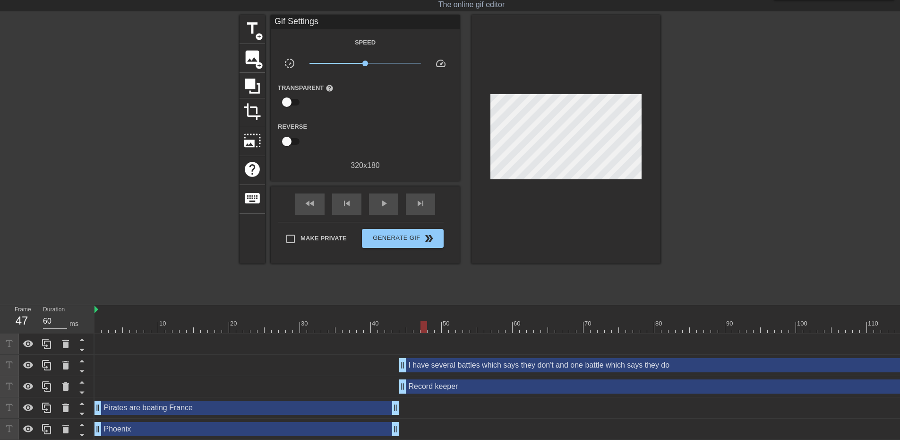
click at [497, 372] on div "I have several battles which says they don't and one battle which says they do …" at bounding box center [682, 365] width 567 height 14
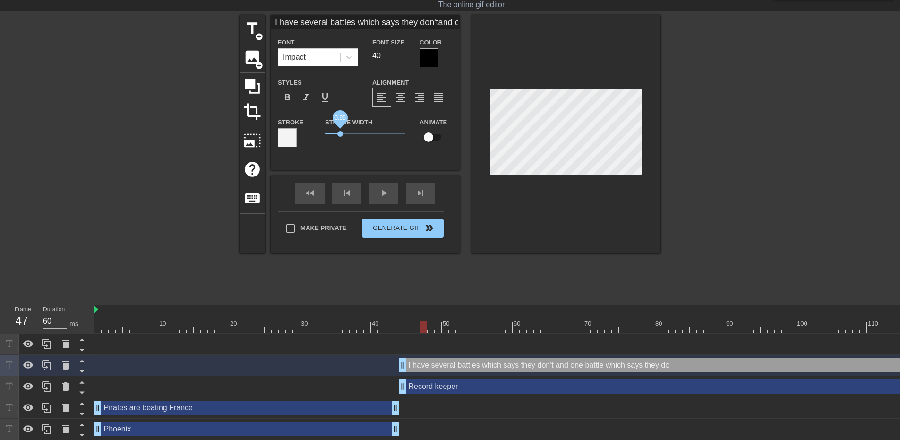
drag, startPoint x: 398, startPoint y: 134, endPoint x: 340, endPoint y: 134, distance: 58.1
click at [340, 134] on span "0.95" at bounding box center [365, 133] width 80 height 11
click at [275, 399] on div "Pirates are beating France drag_handle drag_handle" at bounding box center [247, 407] width 305 height 14
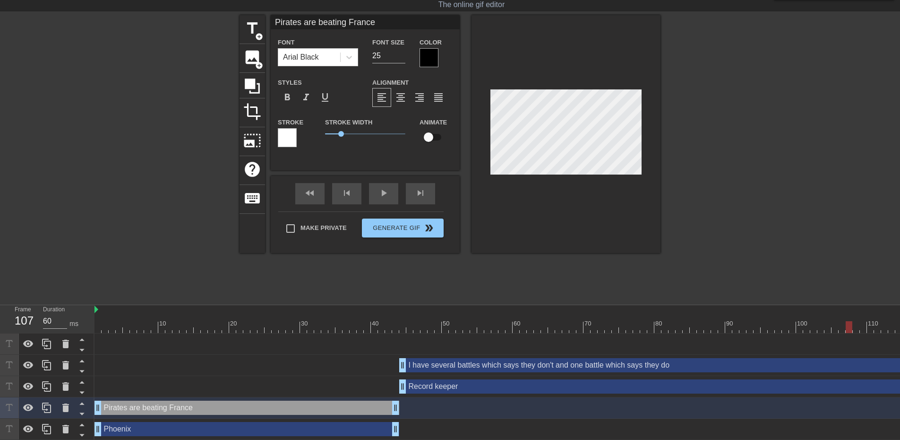
drag, startPoint x: 239, startPoint y: 322, endPoint x: 848, endPoint y: 343, distance: 609.6
click at [818, 343] on div "10 20 30 40 50 60 70 80 90 100 110 120 130 140 150 Phoenix drag_handle drag_han…" at bounding box center [498, 372] width 806 height 135
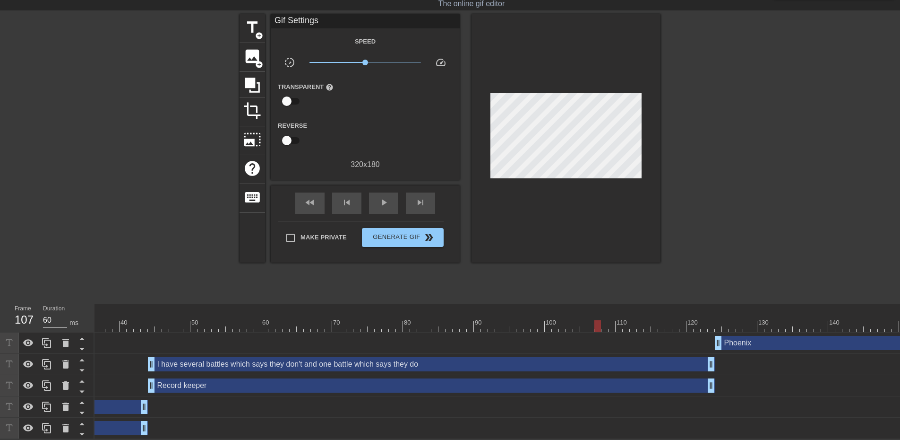
scroll to position [0, 260]
drag, startPoint x: 592, startPoint y: 320, endPoint x: 724, endPoint y: 321, distance: 132.4
click at [724, 321] on div at bounding box center [724, 326] width 7 height 12
click at [738, 337] on div "Phoenix drag_handle drag_handle" at bounding box center [806, 343] width 199 height 14
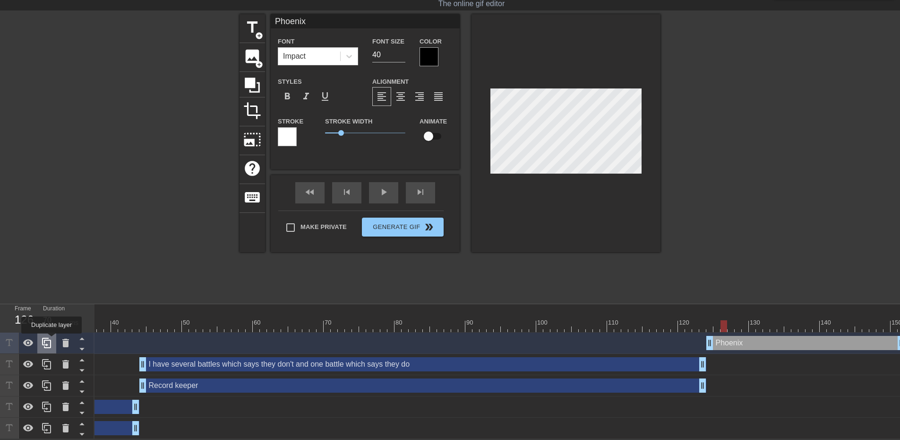
click at [52, 340] on icon at bounding box center [46, 342] width 11 height 11
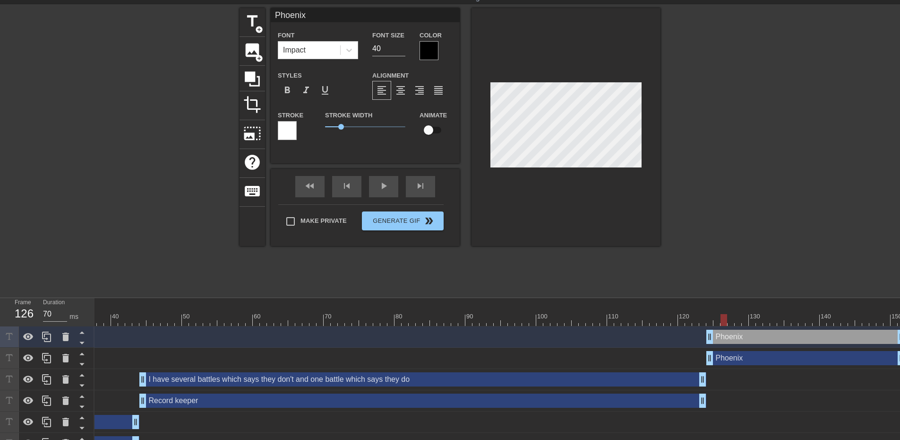
click at [746, 361] on div "Phoenix drag_handle drag_handle" at bounding box center [806, 358] width 199 height 14
click at [557, 169] on div at bounding box center [566, 127] width 189 height 238
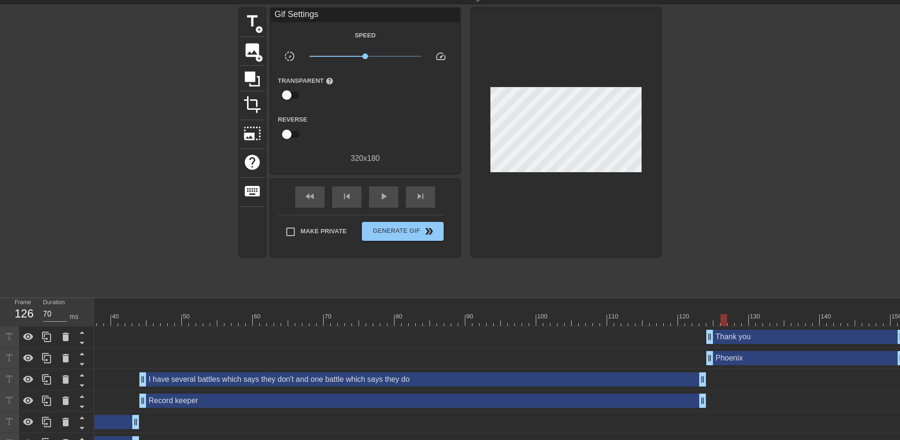
click at [740, 361] on div "Phoenix drag_handle drag_handle" at bounding box center [806, 358] width 199 height 14
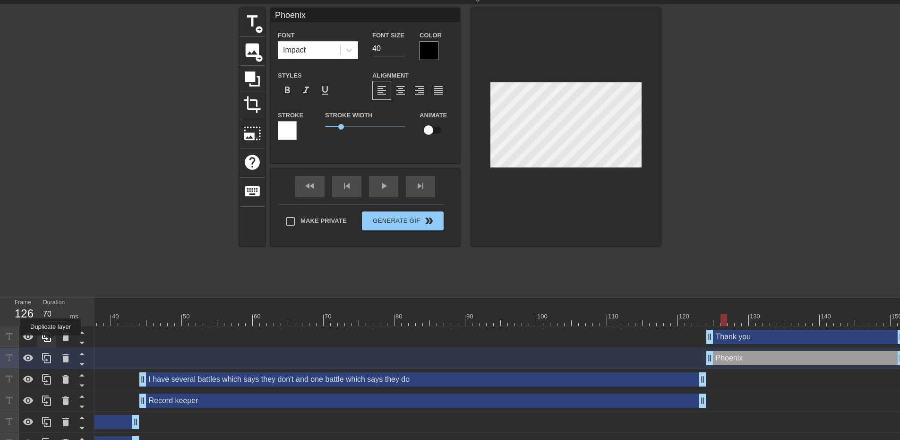
click at [51, 342] on icon at bounding box center [46, 336] width 9 height 10
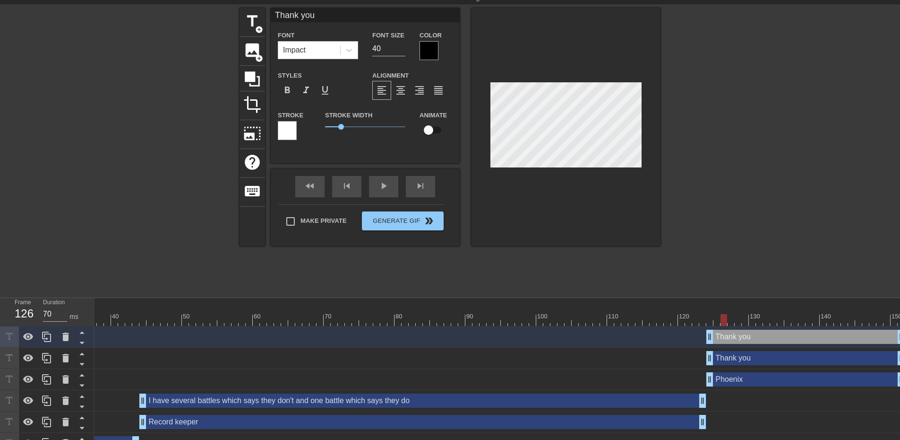
click at [776, 360] on div "Thank you drag_handle drag_handle" at bounding box center [806, 358] width 199 height 14
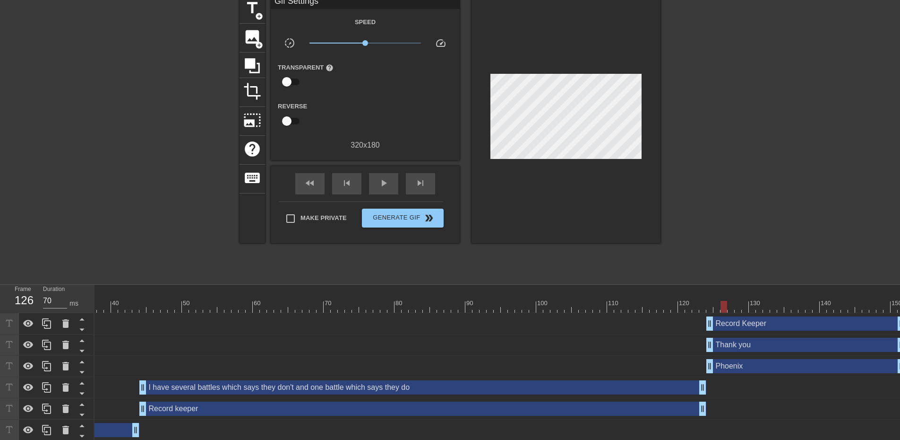
scroll to position [72, 0]
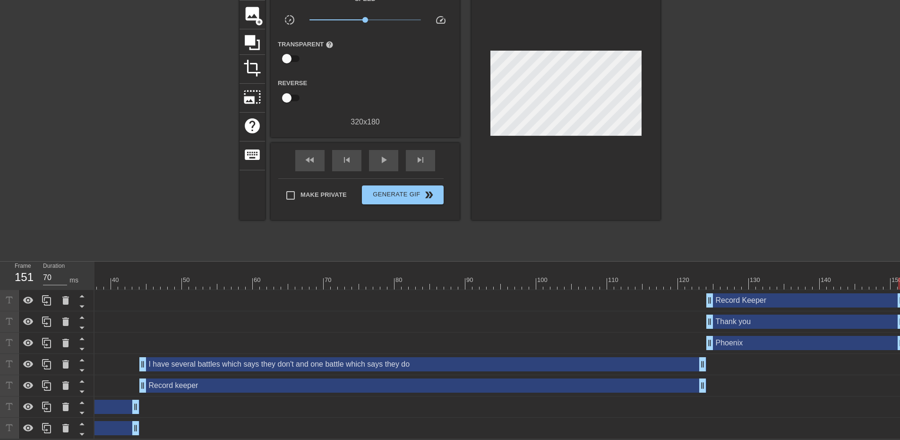
drag, startPoint x: 725, startPoint y: 278, endPoint x: 907, endPoint y: 287, distance: 182.2
click at [818, 287] on html "menu_book Browse the tutorials! [DOMAIN_NAME] The online gif editor Send Feedba…" at bounding box center [450, 186] width 900 height 504
click at [403, 189] on span "Generate Gif double_arrow" at bounding box center [403, 194] width 74 height 11
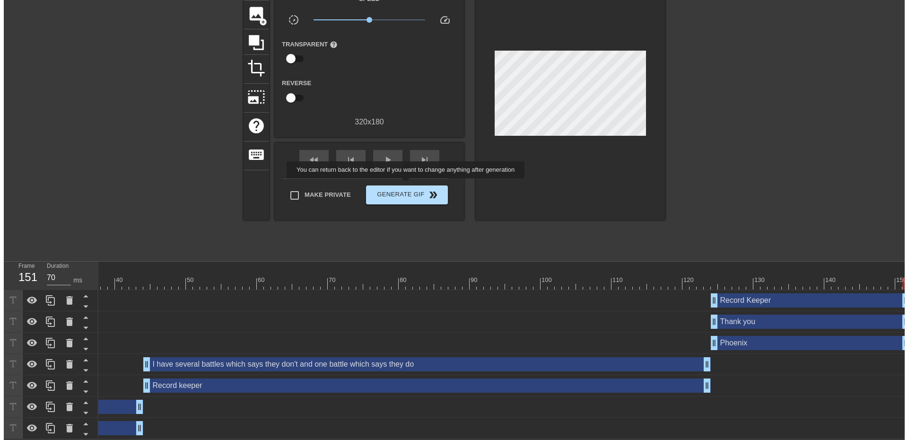
scroll to position [0, 0]
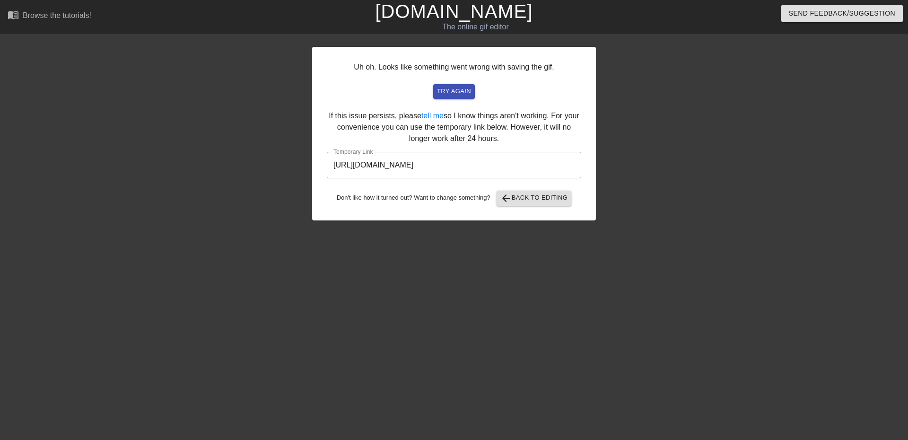
click at [493, 175] on input "[URL][DOMAIN_NAME]" at bounding box center [454, 165] width 254 height 26
